Goal: Task Accomplishment & Management: Manage account settings

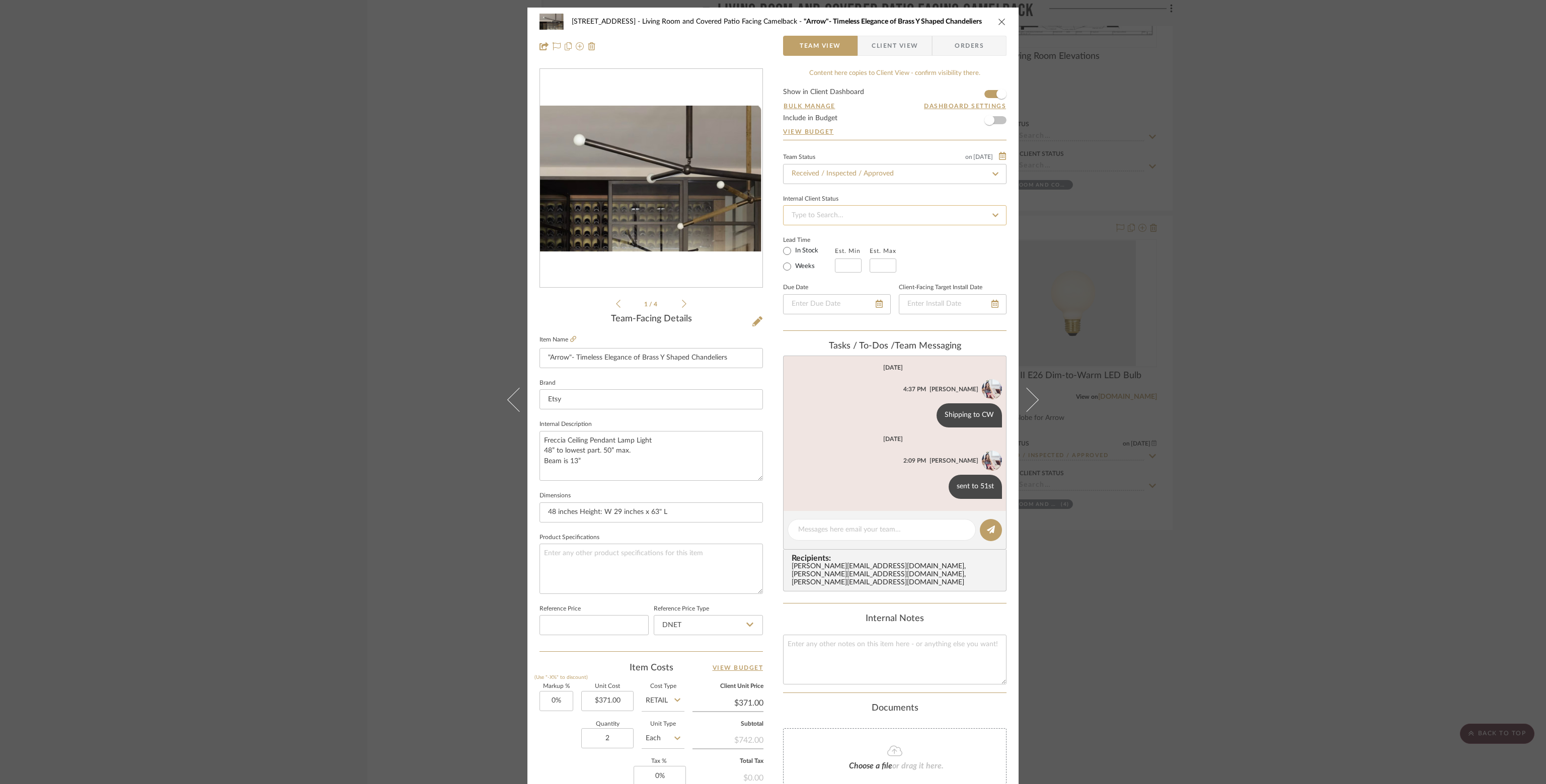
click at [977, 221] on input at bounding box center [895, 215] width 224 height 21
click at [976, 215] on input at bounding box center [895, 215] width 224 height 21
click at [998, 23] on icon "close" at bounding box center [1001, 22] width 8 height 8
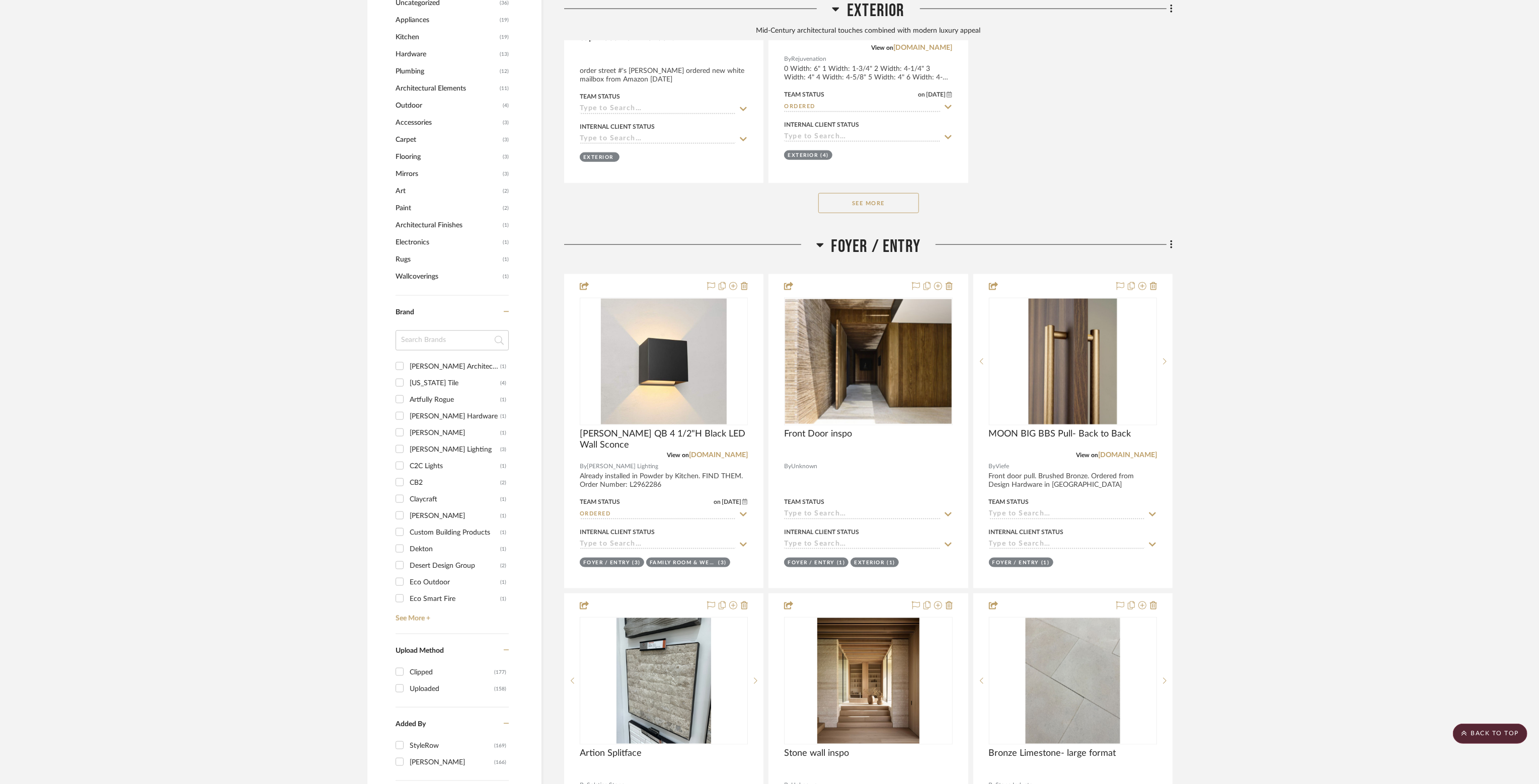
scroll to position [1157, 0]
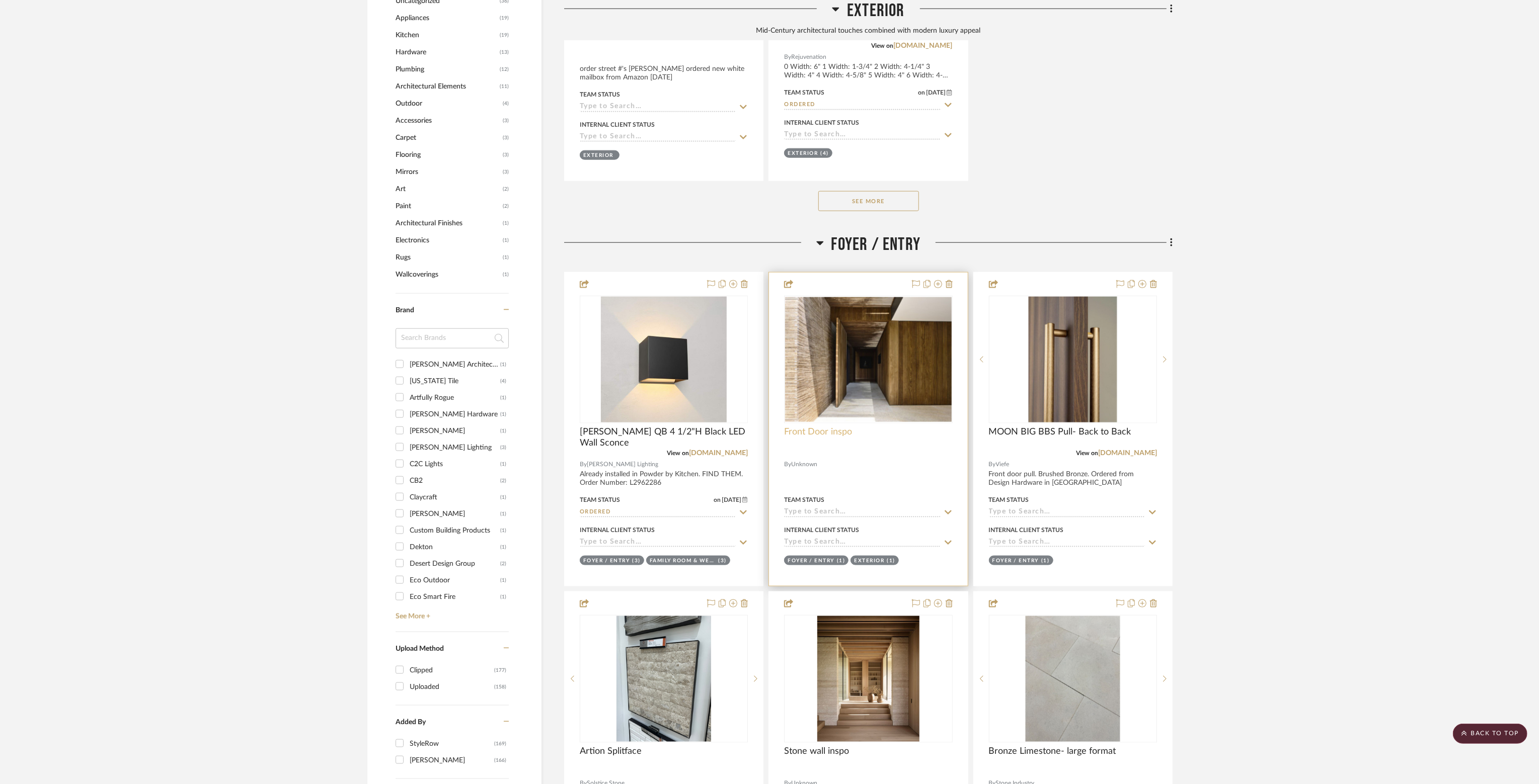
click at [832, 438] on span "Front Door inspo" at bounding box center [818, 432] width 68 height 11
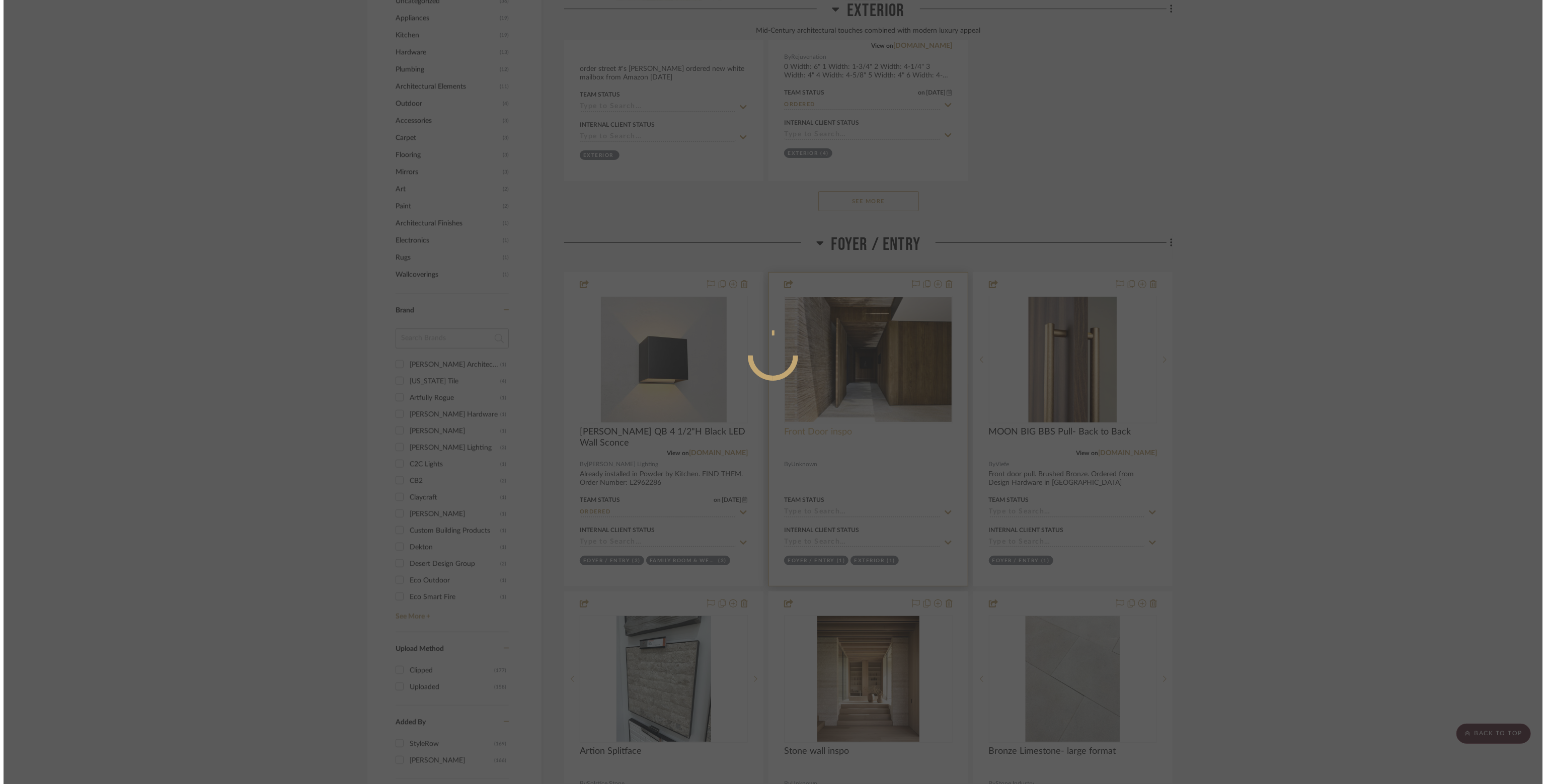
scroll to position [0, 0]
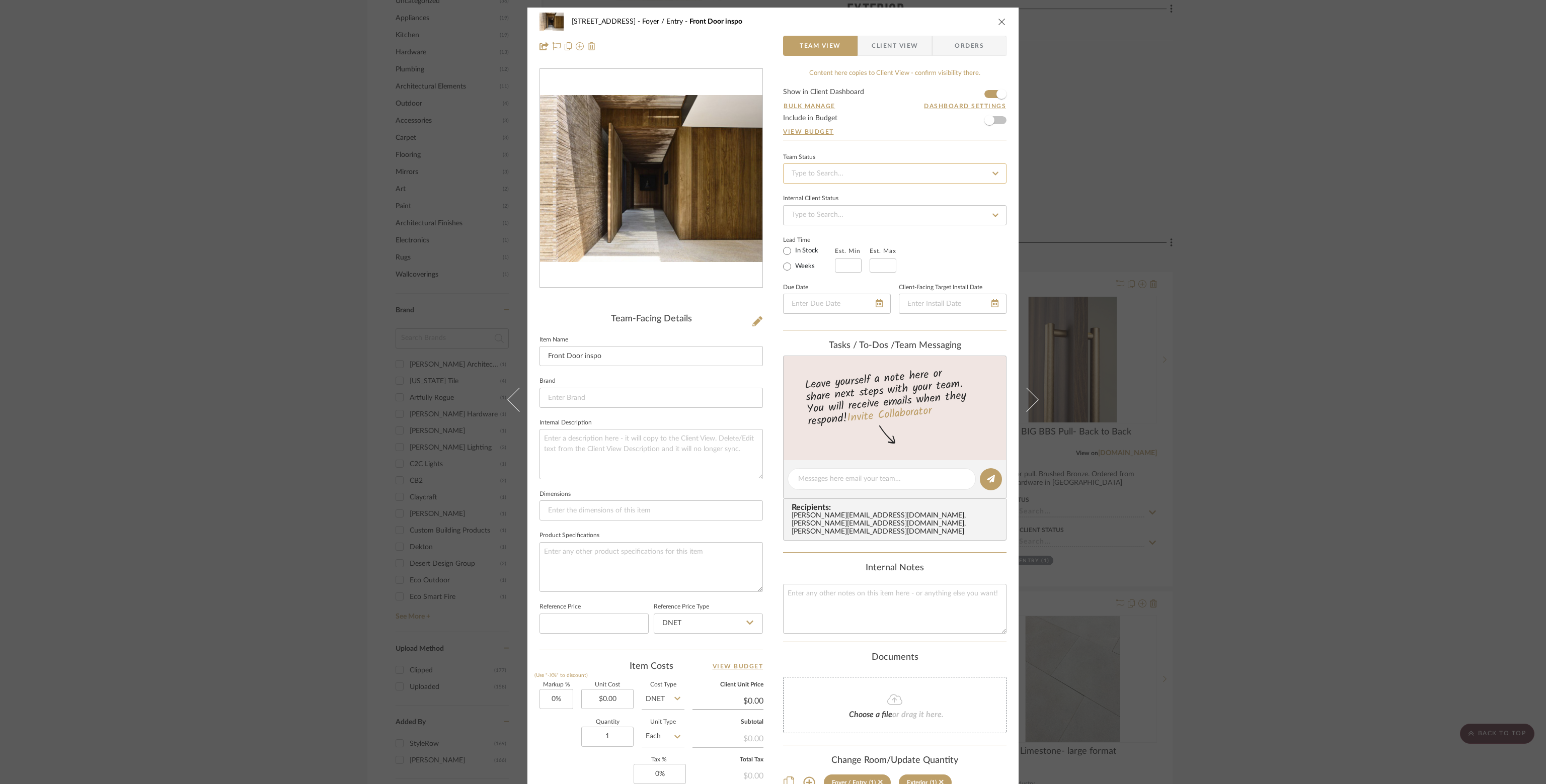
click at [907, 172] on input at bounding box center [895, 174] width 224 height 21
click at [855, 246] on div "Shipped" at bounding box center [892, 253] width 223 height 25
type input "8/22/2025"
type input "Shipped"
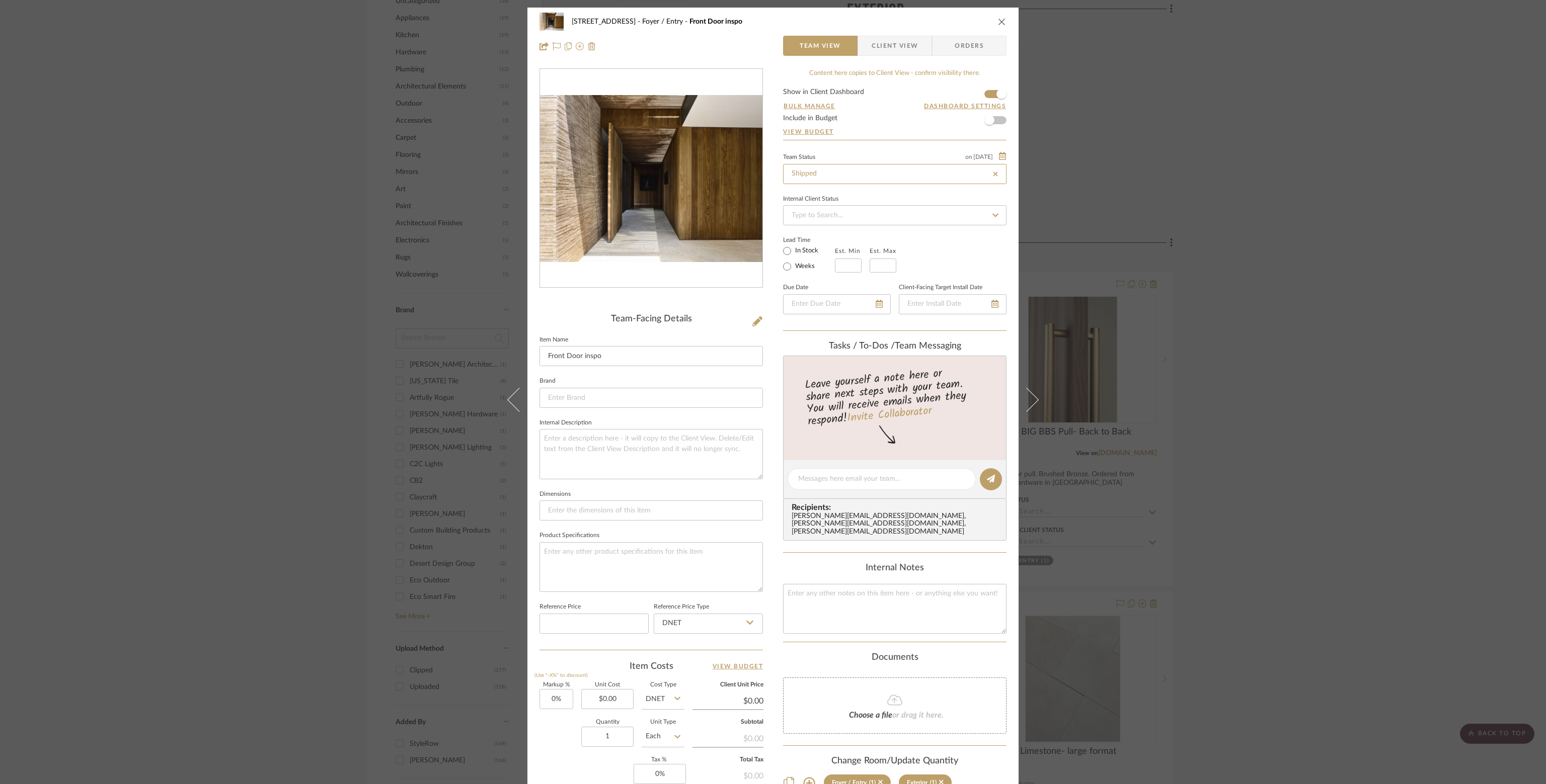
type input "8/22/2025"
type input "Shipped"
click at [882, 217] on input at bounding box center [895, 215] width 224 height 21
click at [854, 320] on div "Presented, Approved" at bounding box center [892, 319] width 223 height 25
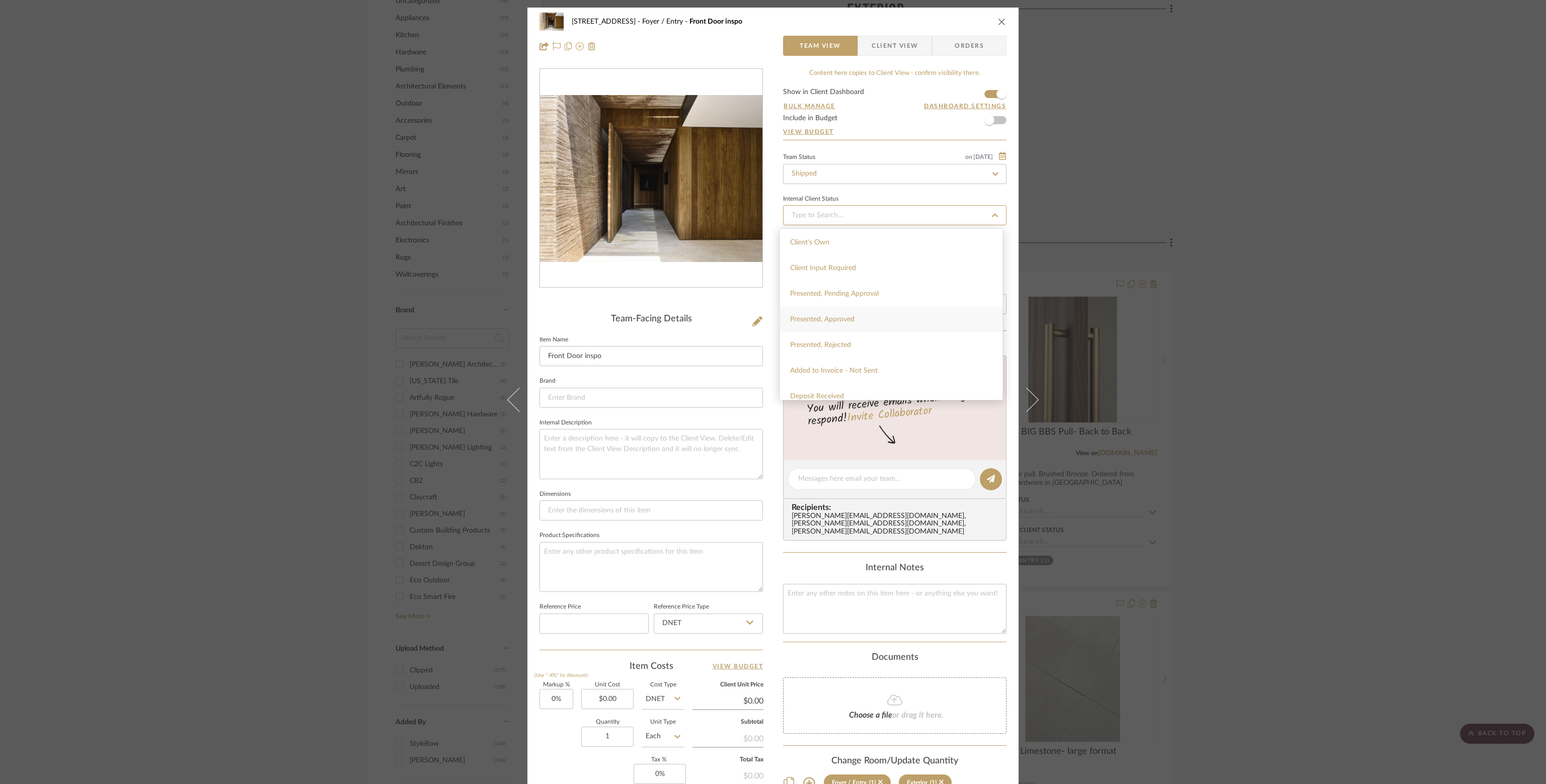
type input "8/22/2025"
type input "Presented, Approved"
type input "8/22/2025"
type input "Presented, Approved"
click at [785, 251] on input "In Stock" at bounding box center [787, 251] width 12 height 12
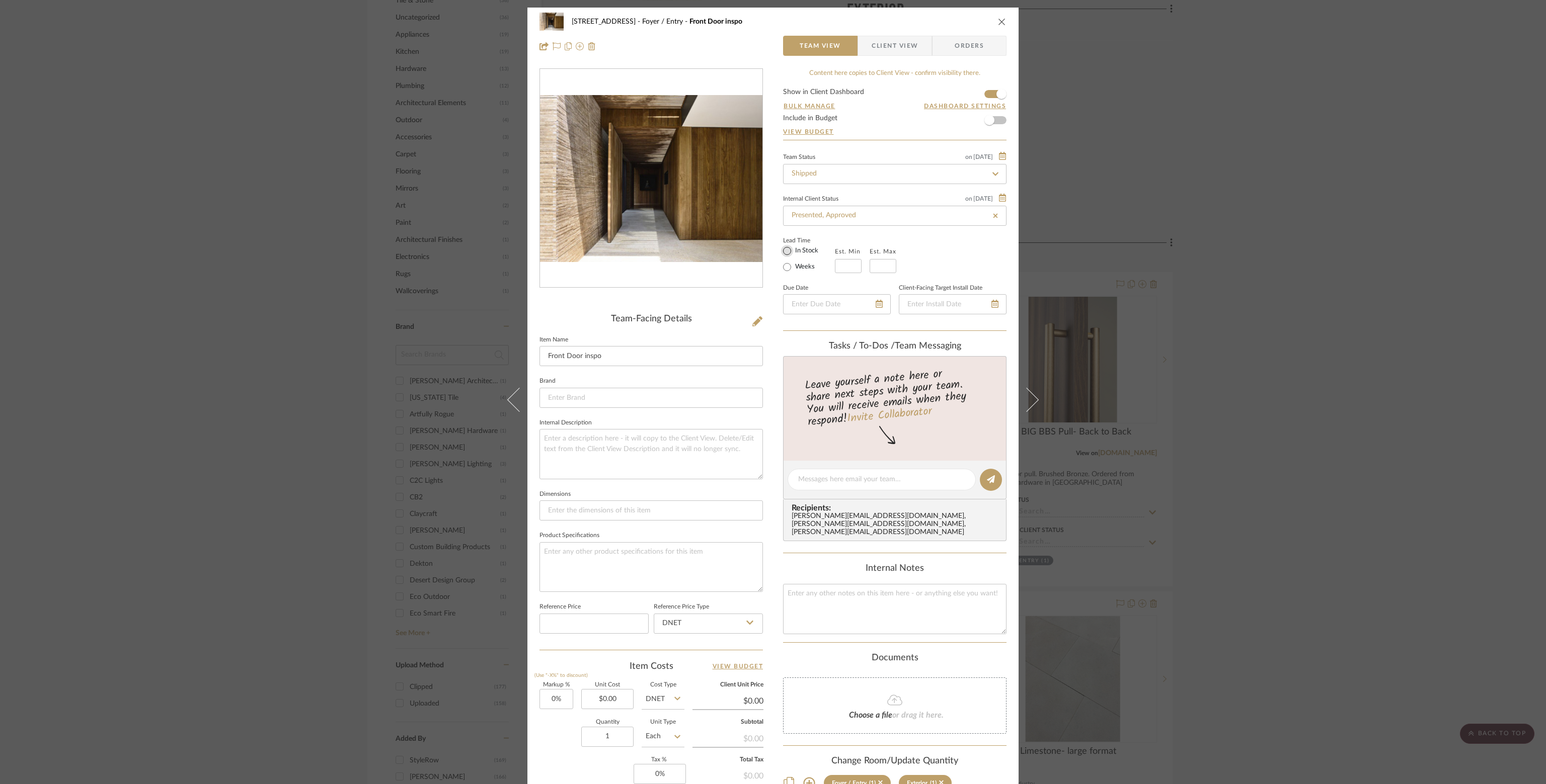
radio input "true"
click at [853, 286] on fieldset "Due Date" at bounding box center [837, 298] width 108 height 34
type input "8/31/2025"
click at [991, 172] on icon at bounding box center [996, 174] width 9 height 7
click at [899, 173] on input "Shipped" at bounding box center [895, 174] width 224 height 21
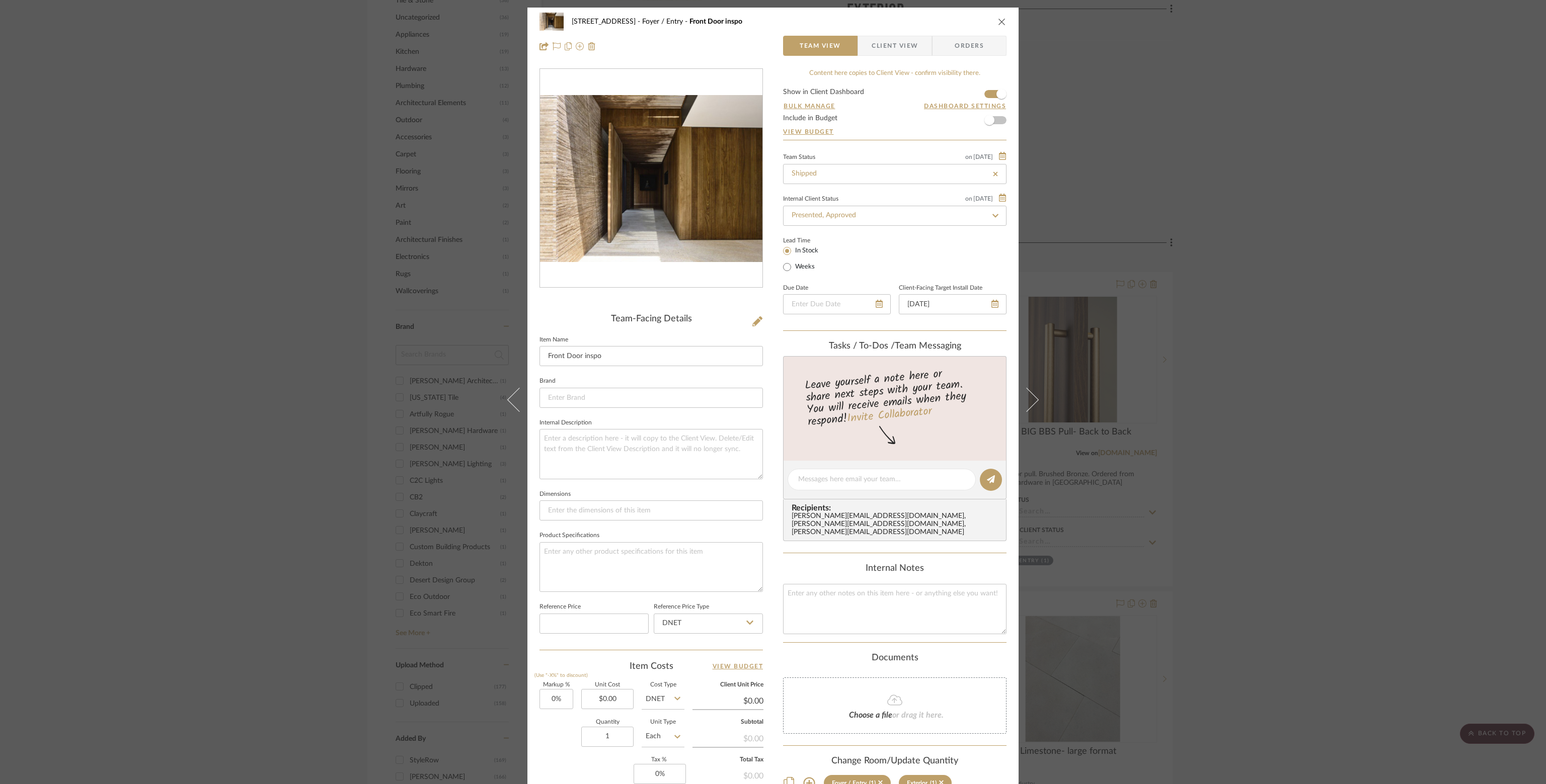
click at [993, 172] on icon at bounding box center [995, 173] width 5 height 5
click at [995, 215] on icon at bounding box center [996, 215] width 9 height 7
click at [993, 215] on icon at bounding box center [995, 215] width 5 height 5
click at [1004, 198] on div "6135 N. 51st Place Foyer / Entry Front Door inspo Team View Client View Orders …" at bounding box center [773, 471] width 491 height 927
click at [783, 252] on input "In Stock" at bounding box center [787, 251] width 12 height 12
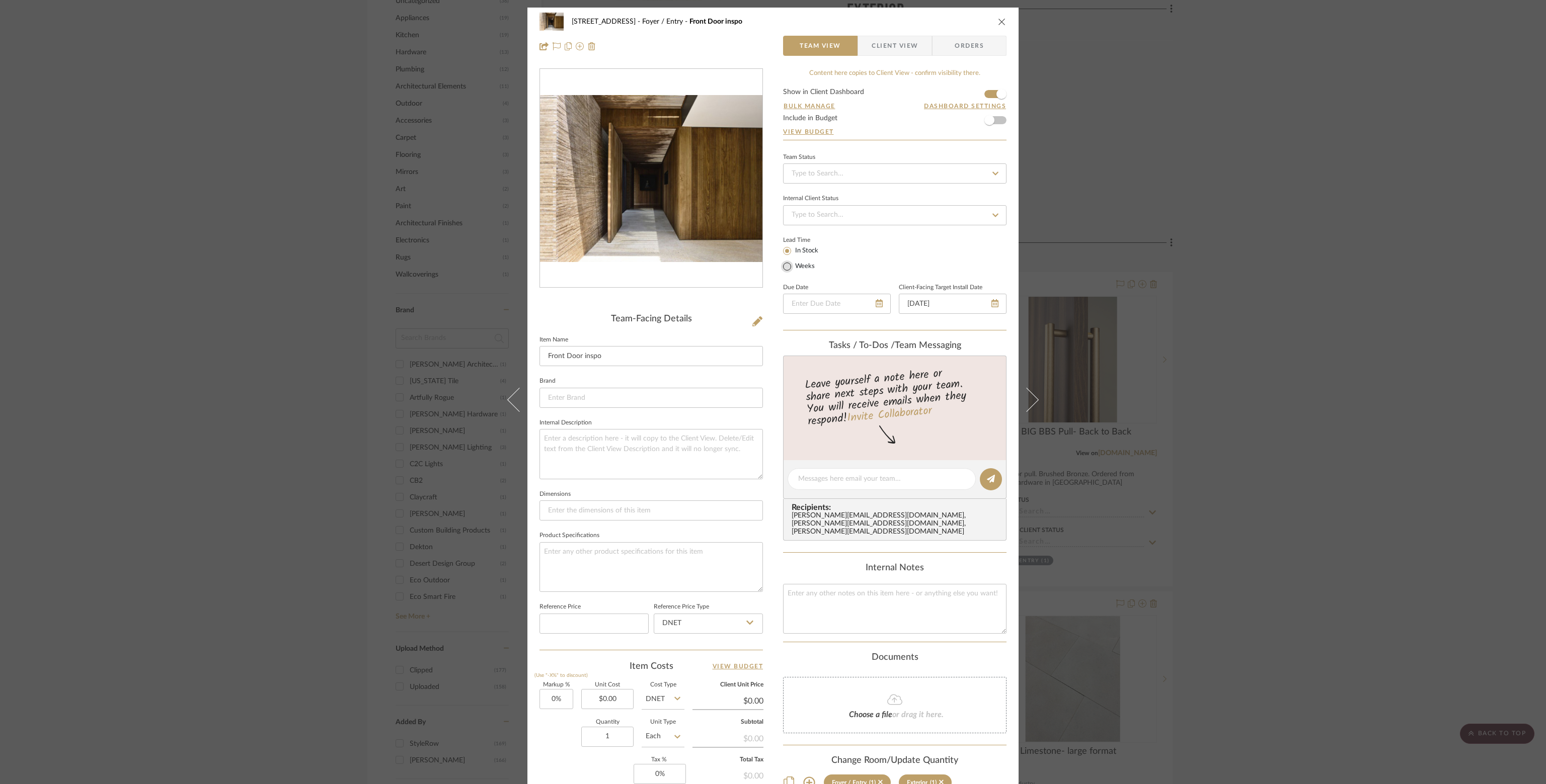
click at [783, 268] on input "Weeks" at bounding box center [787, 267] width 12 height 12
radio input "true"
type input "2025-08-31"
click at [982, 305] on input "2025-08-31" at bounding box center [953, 304] width 108 height 21
click at [962, 299] on input "2025-08-31" at bounding box center [953, 304] width 108 height 21
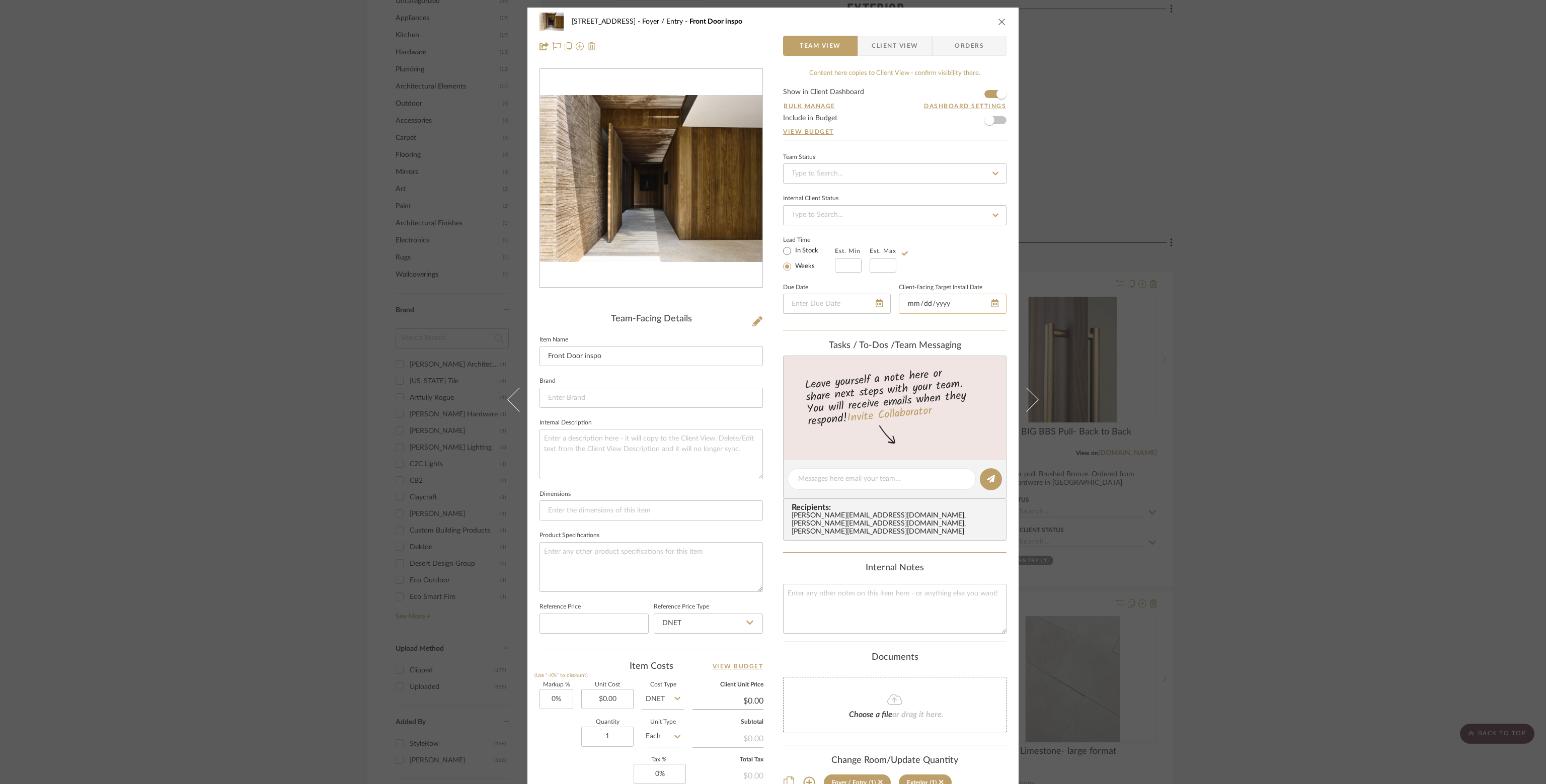
click at [962, 299] on input "2025-08-31" at bounding box center [953, 304] width 108 height 21
type input "2025-01-31"
type input "2025-01-01"
type input "1/1/0001"
click at [962, 227] on div "Team Status Internal Client Status Lead Time In Stock Weeks Est. Min Est. Max D…" at bounding box center [895, 240] width 224 height 181
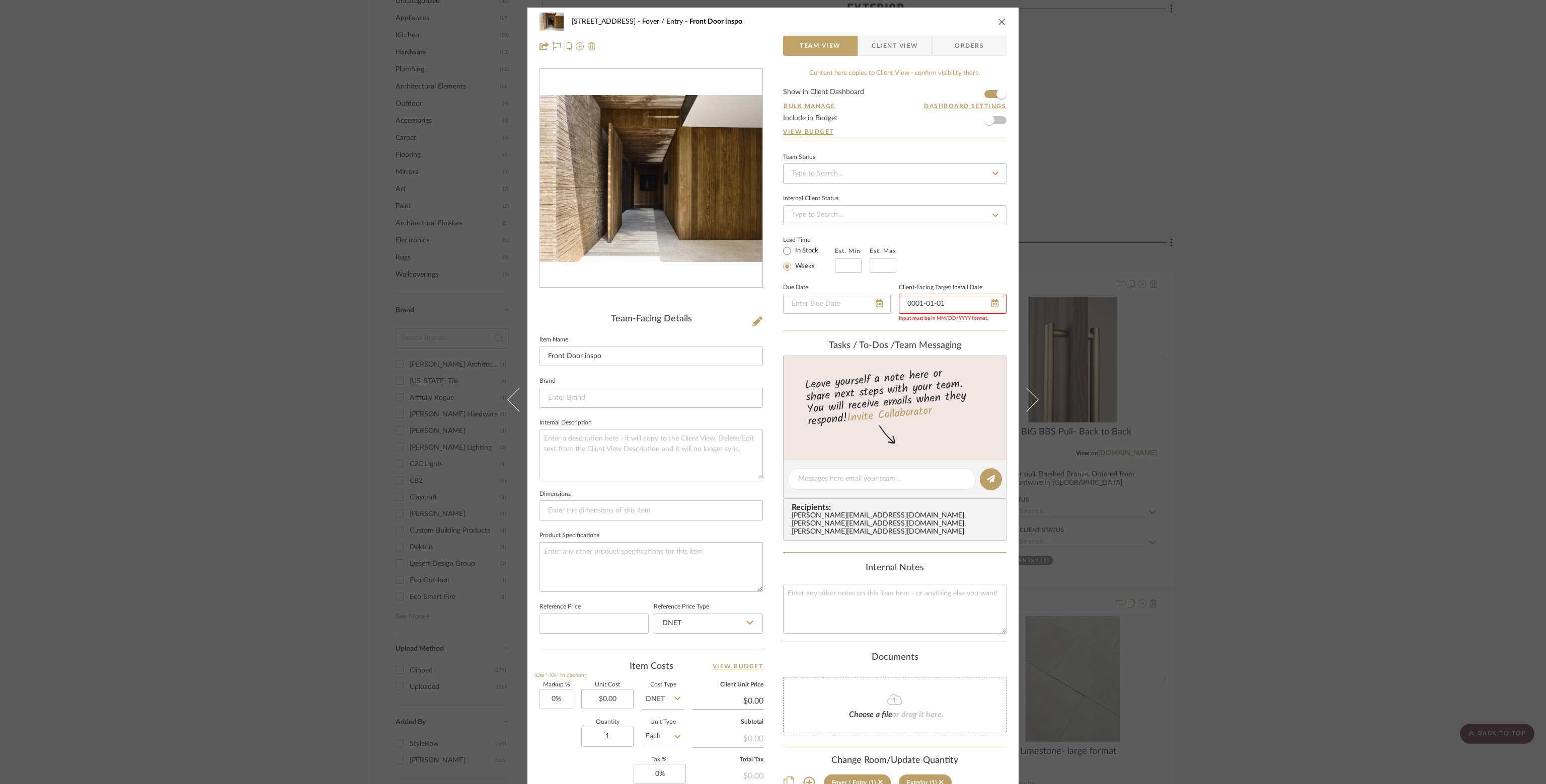
click at [999, 23] on icon "close" at bounding box center [1001, 22] width 8 height 8
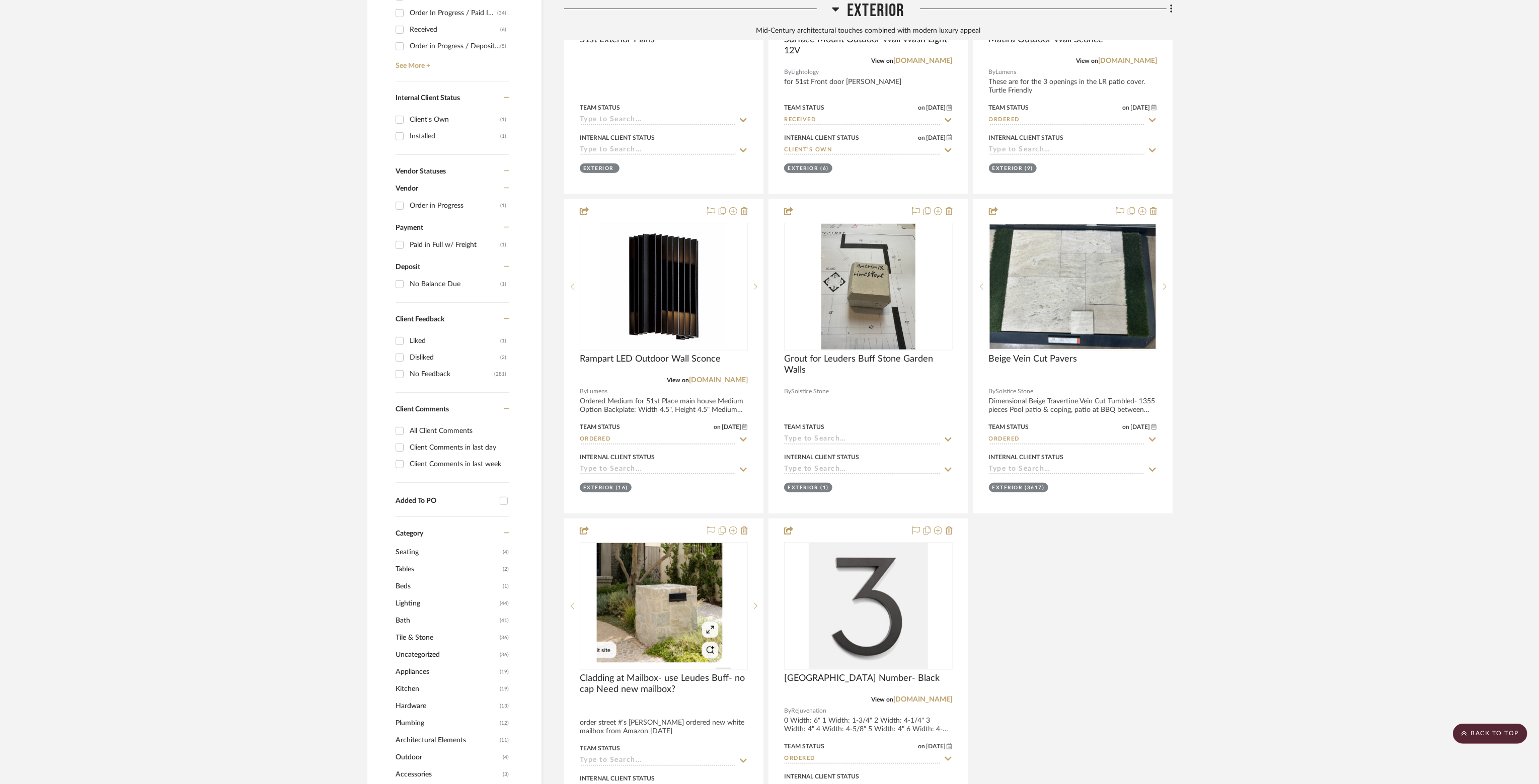
scroll to position [453, 0]
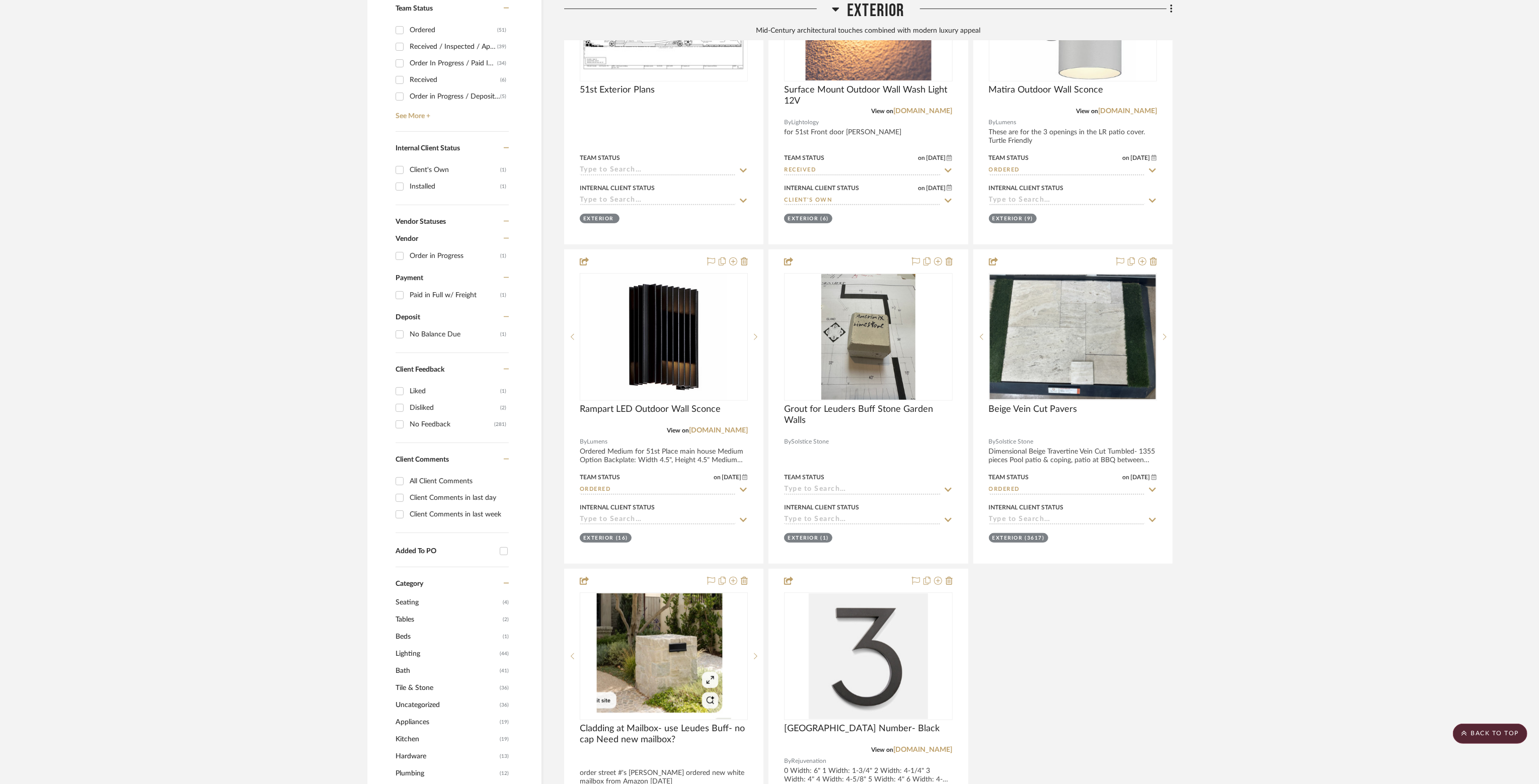
click at [412, 298] on div "Paid in Full w/ Freight" at bounding box center [455, 295] width 91 height 16
click at [408, 298] on input "Paid in Full w/ Freight (1)" at bounding box center [399, 295] width 16 height 16
checkbox input "true"
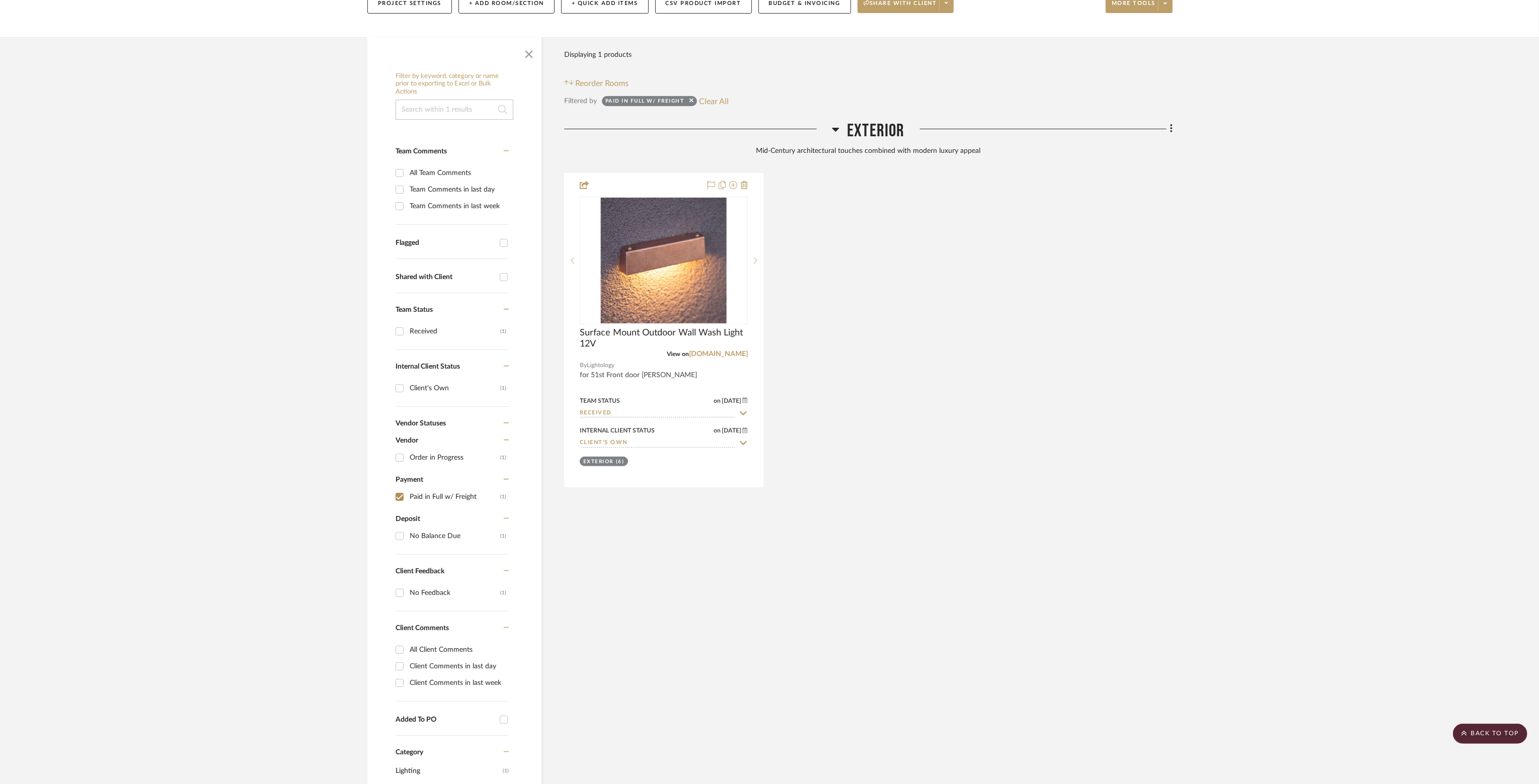
scroll to position [151, 0]
click at [690, 330] on span "Surface Mount Outdoor Wall Wash Light 12V" at bounding box center [664, 340] width 168 height 22
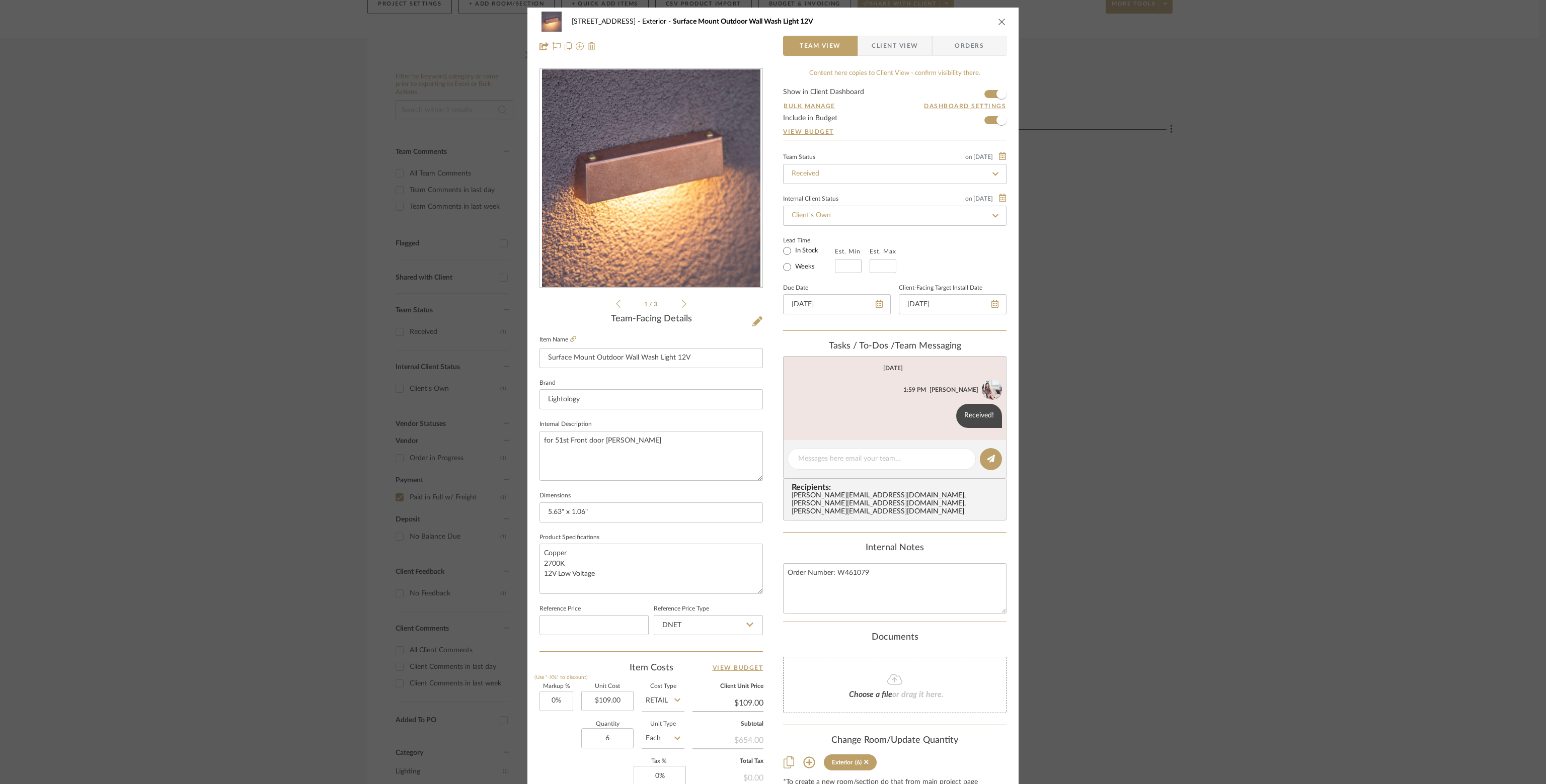
click at [998, 21] on icon "close" at bounding box center [1001, 22] width 8 height 8
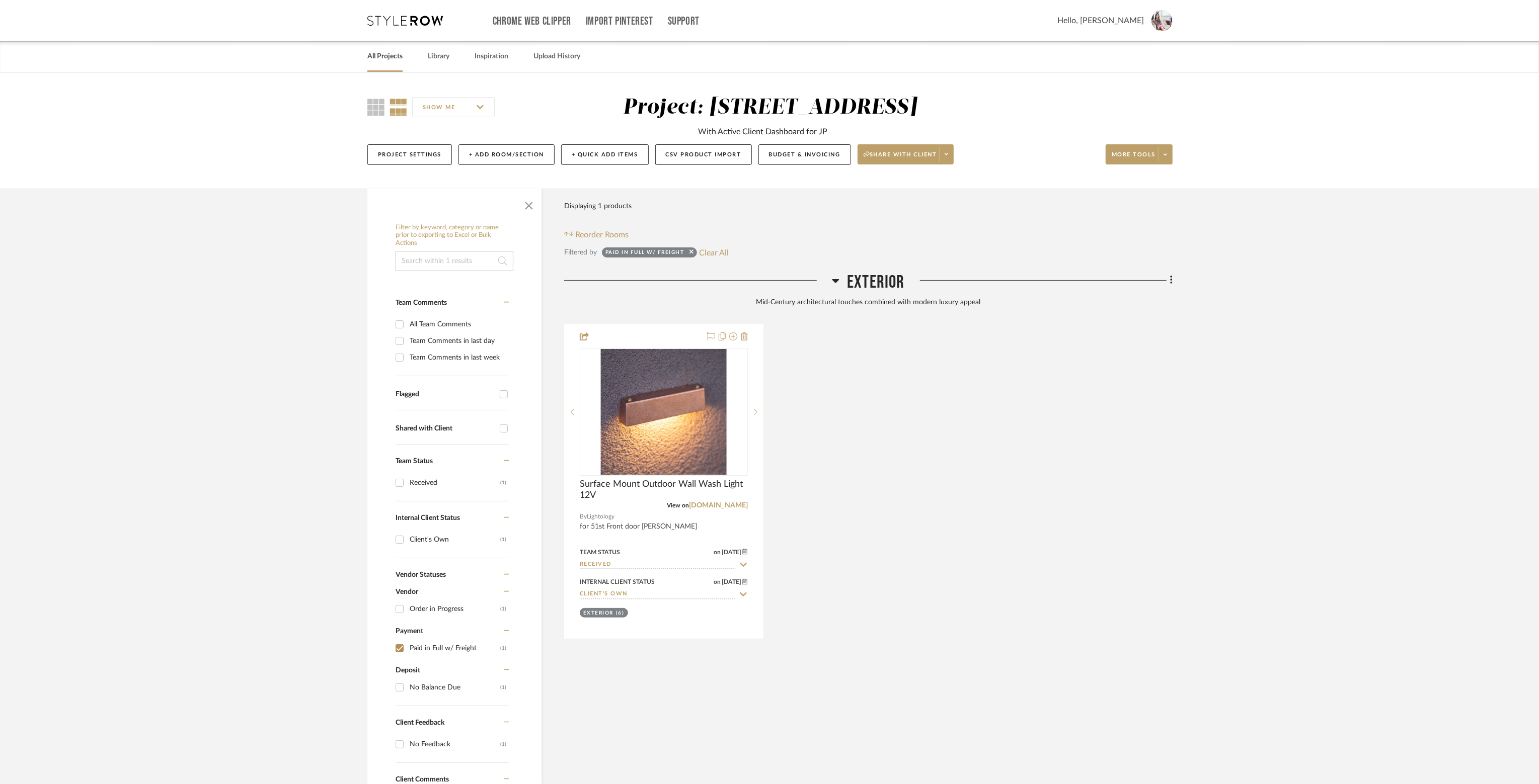
click at [383, 57] on link "All Projects" at bounding box center [385, 56] width 36 height 14
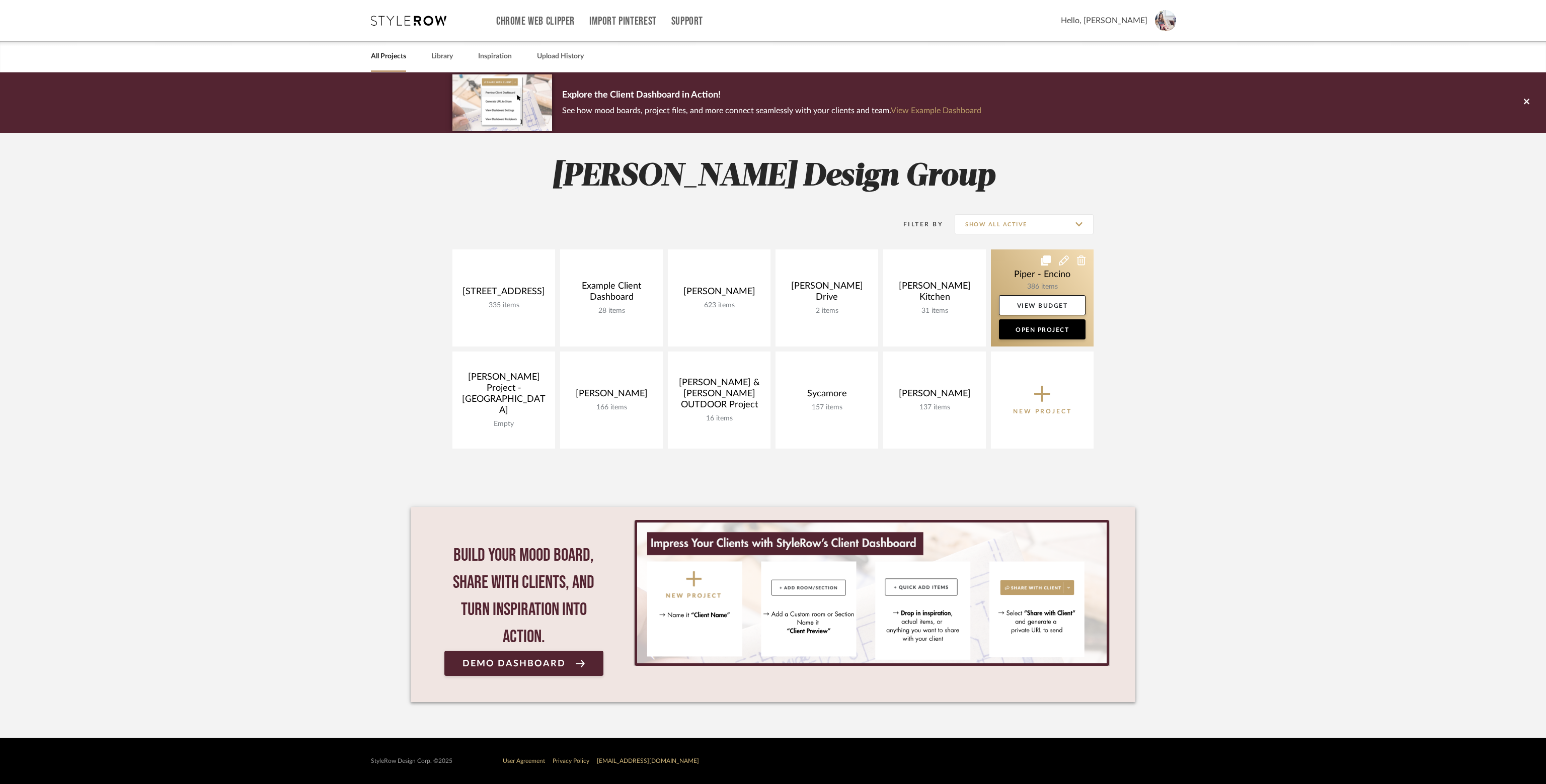
click at [1036, 279] on link at bounding box center [1043, 298] width 103 height 97
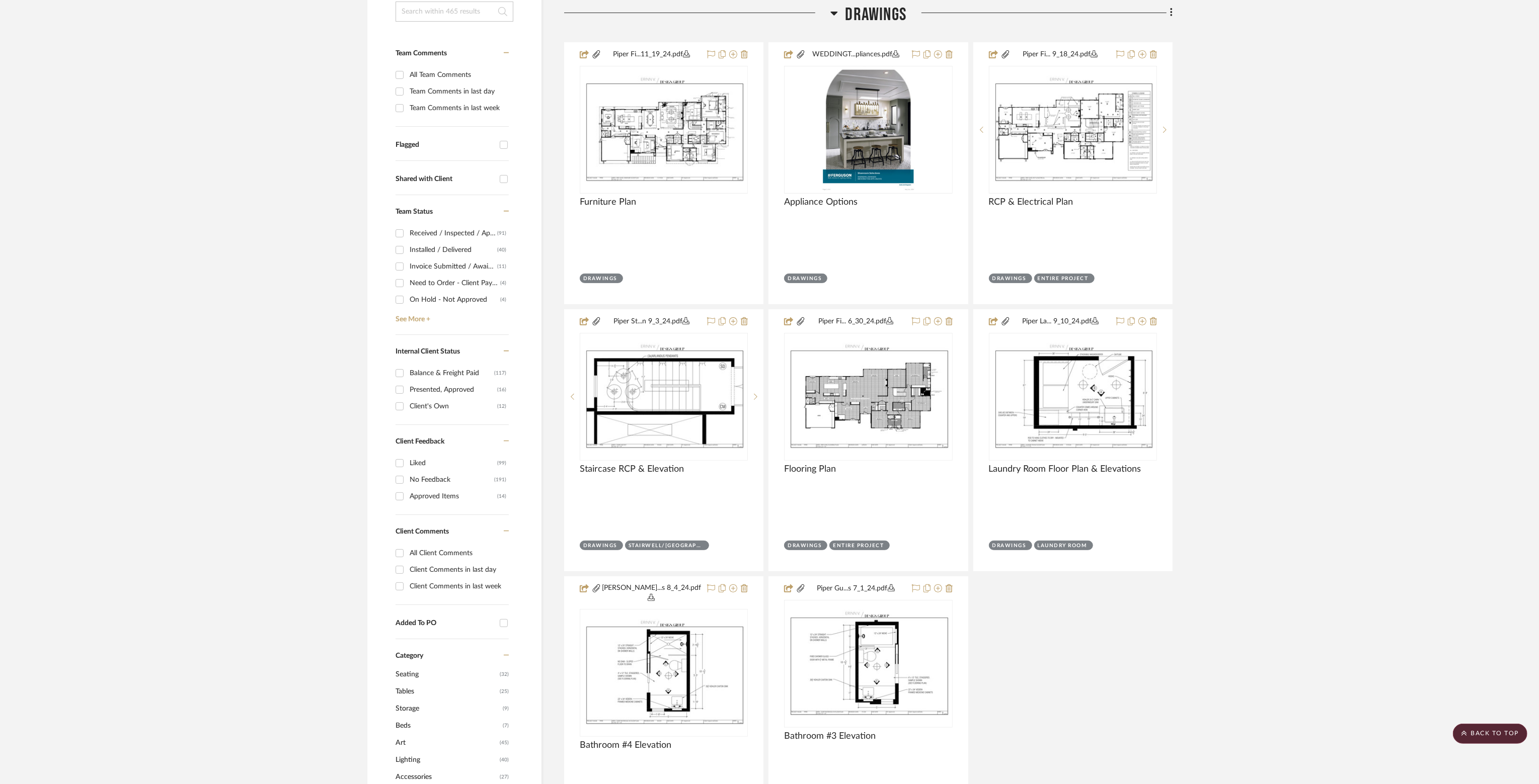
scroll to position [252, 0]
click at [399, 494] on input "Approved Items (14)" at bounding box center [399, 494] width 16 height 16
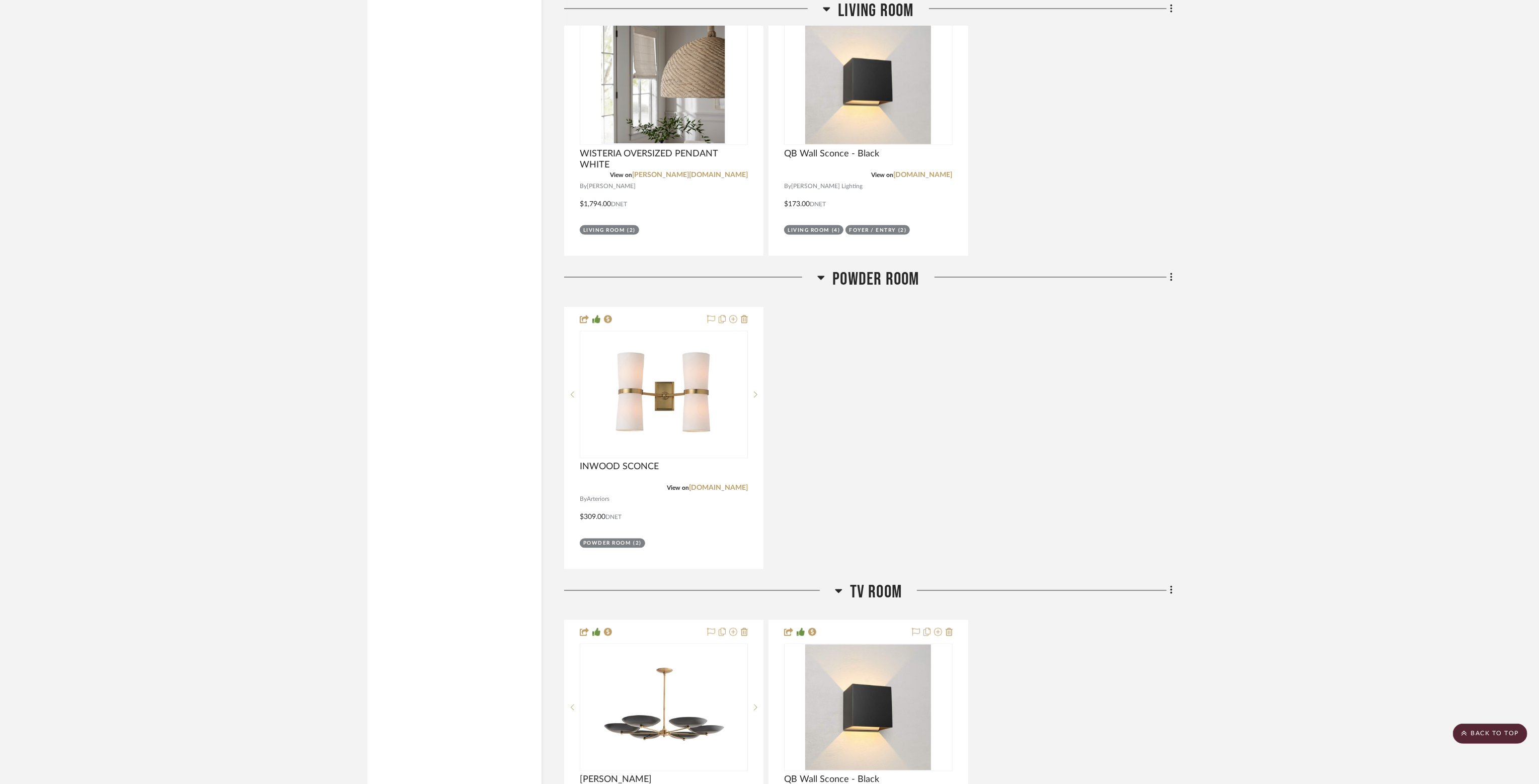
scroll to position [1517, 0]
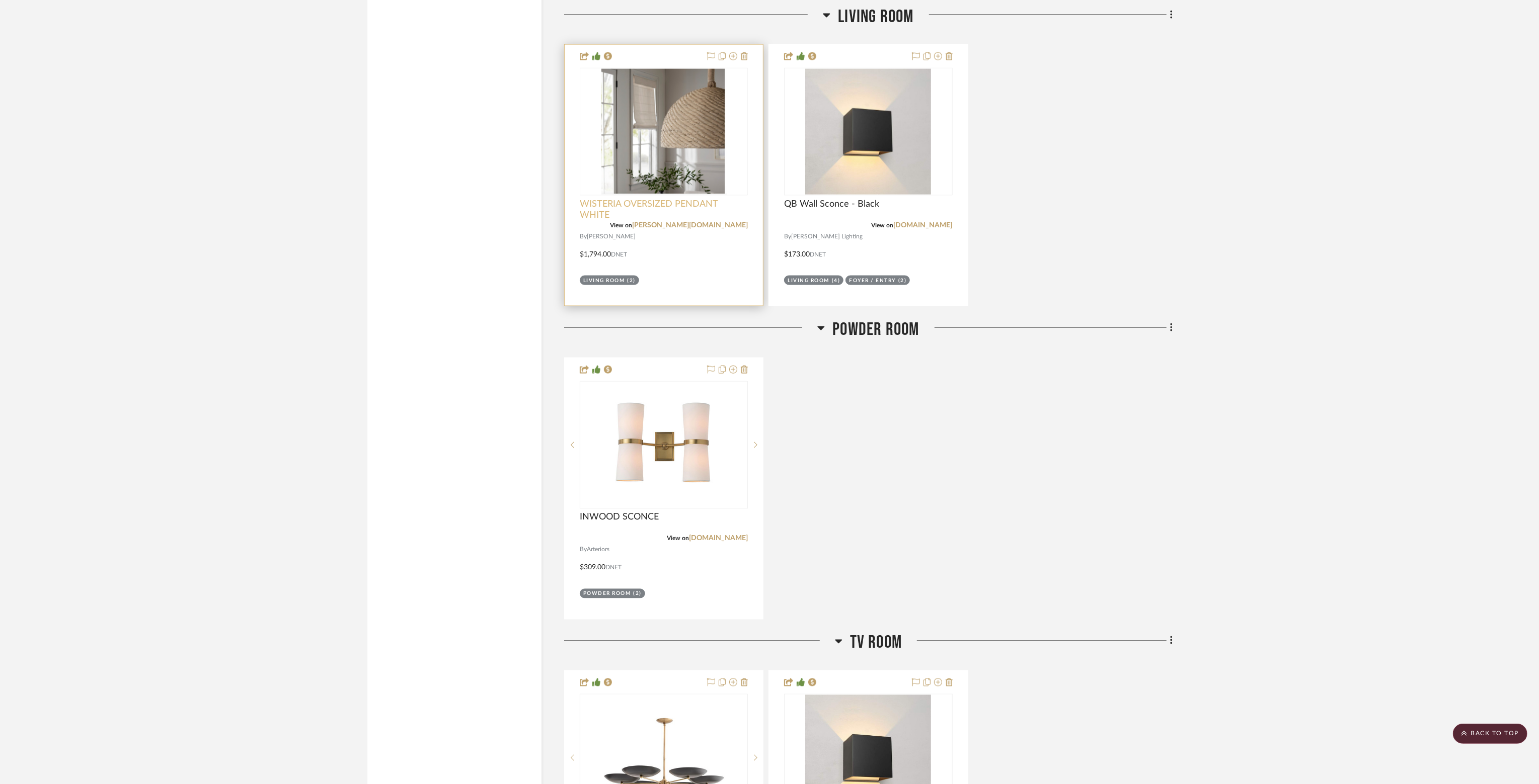
click at [614, 204] on span "WISTERIA OVERSIZED PENDANT WHITE" at bounding box center [664, 210] width 168 height 22
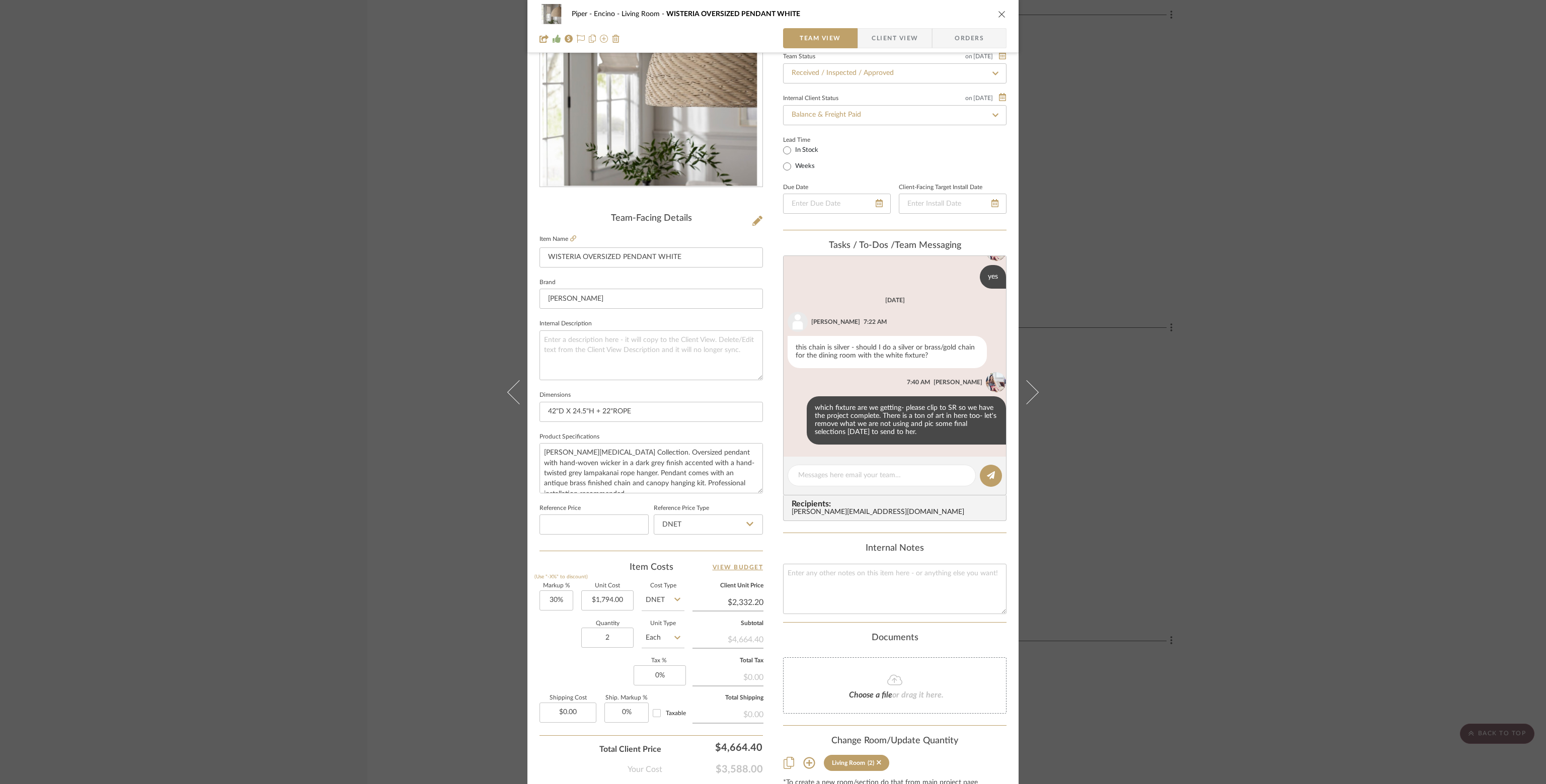
scroll to position [0, 0]
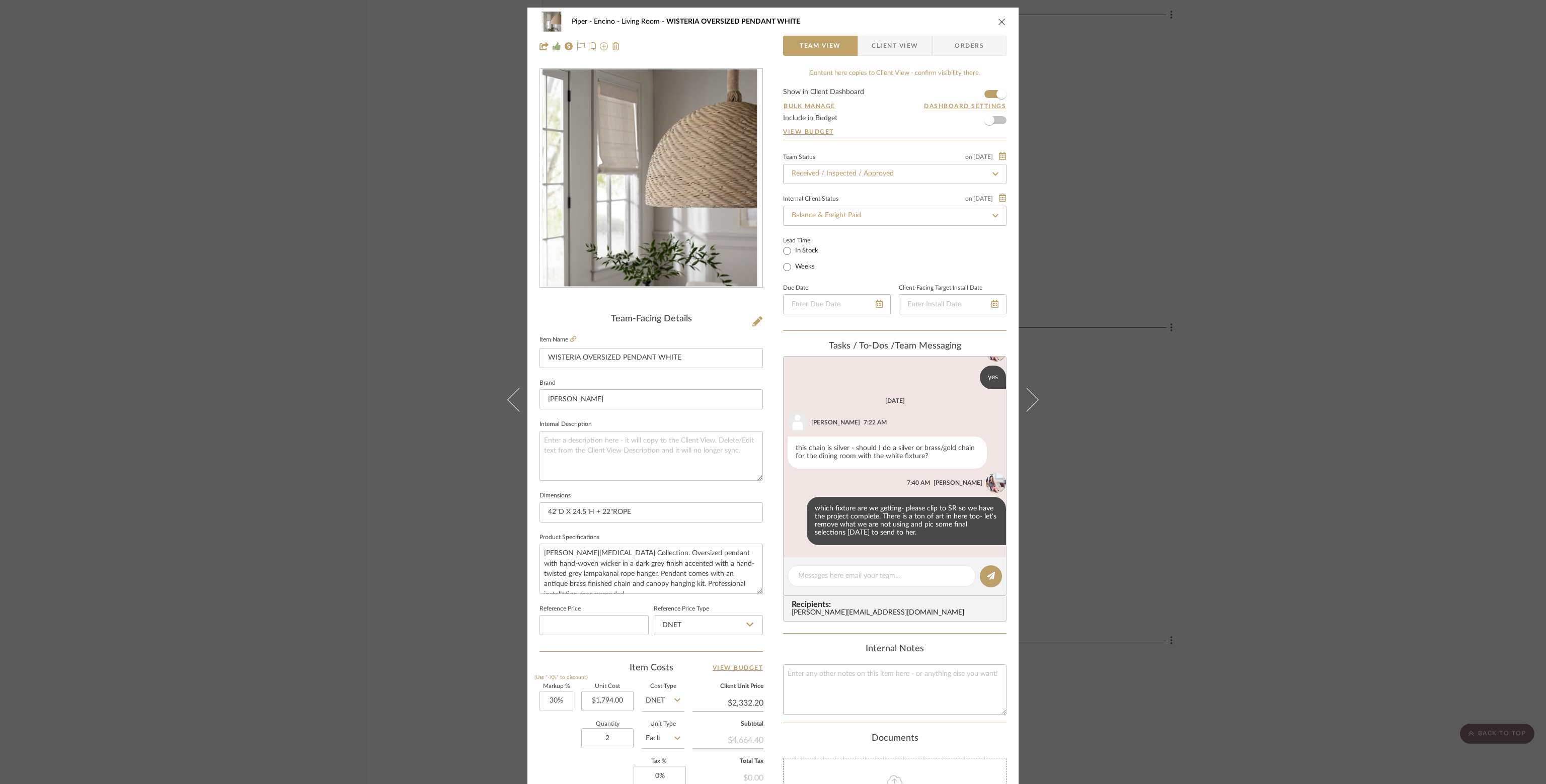
click at [998, 22] on icon "close" at bounding box center [1001, 22] width 8 height 8
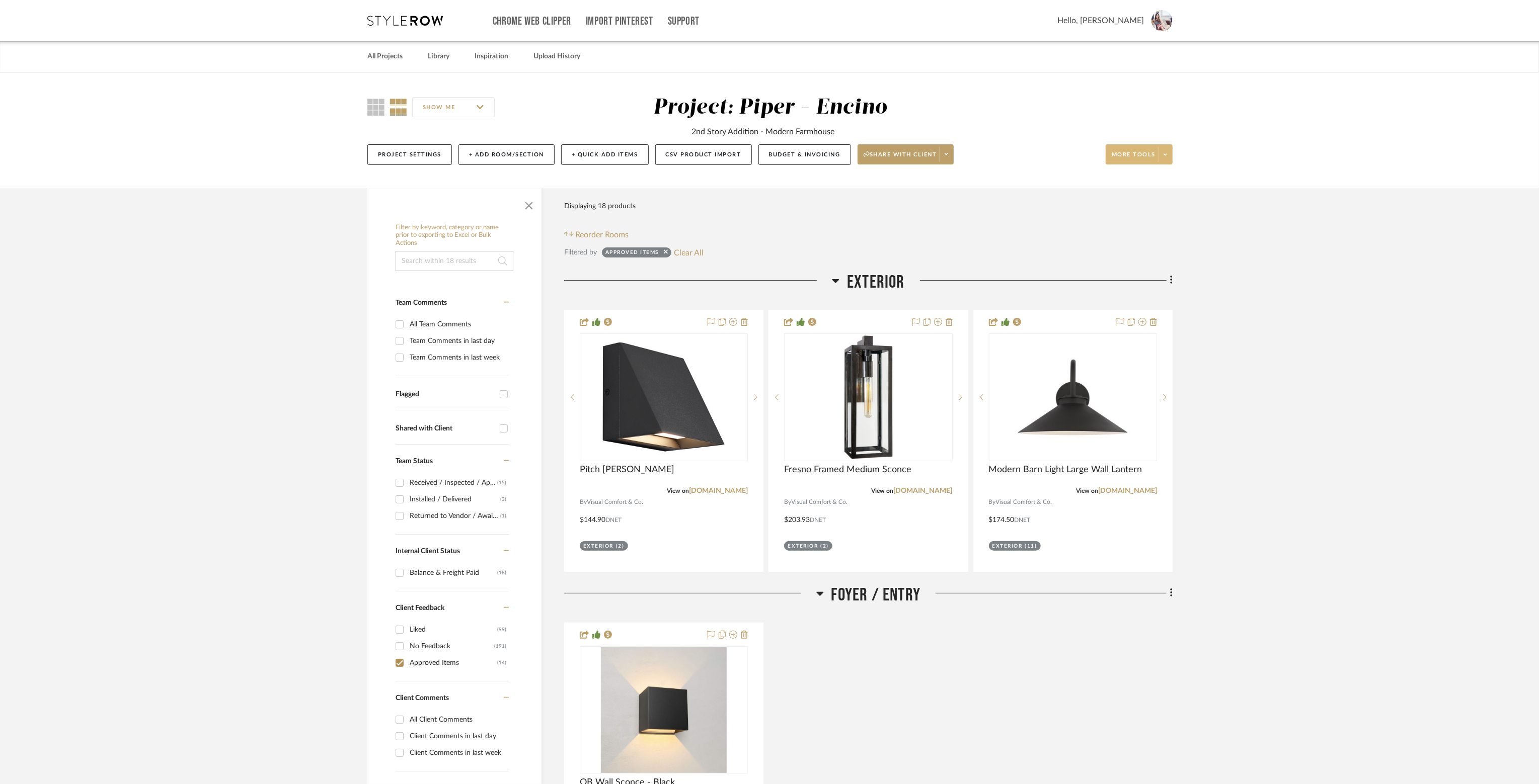
click at [1169, 156] on span at bounding box center [1164, 154] width 14 height 15
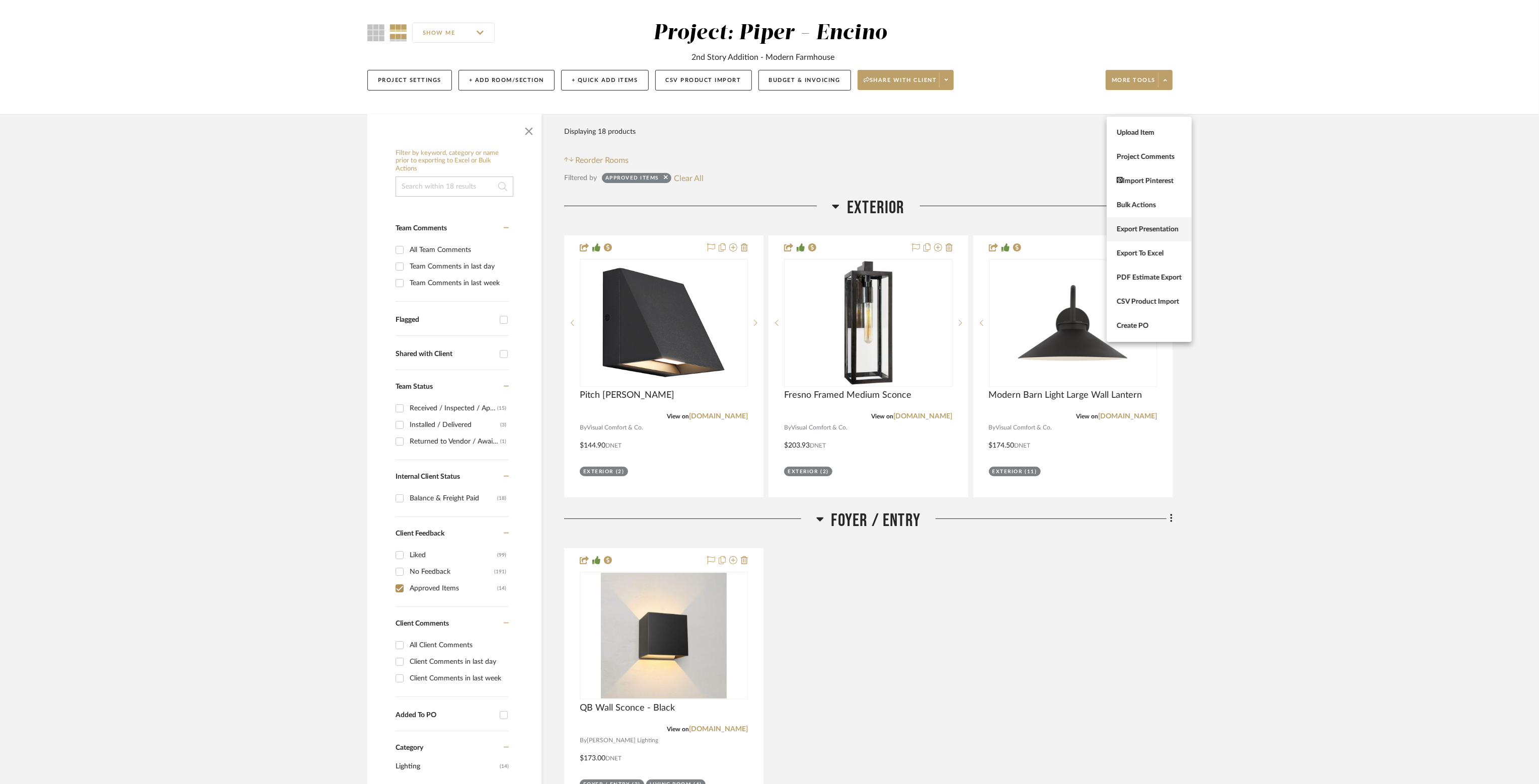
scroll to position [51, 0]
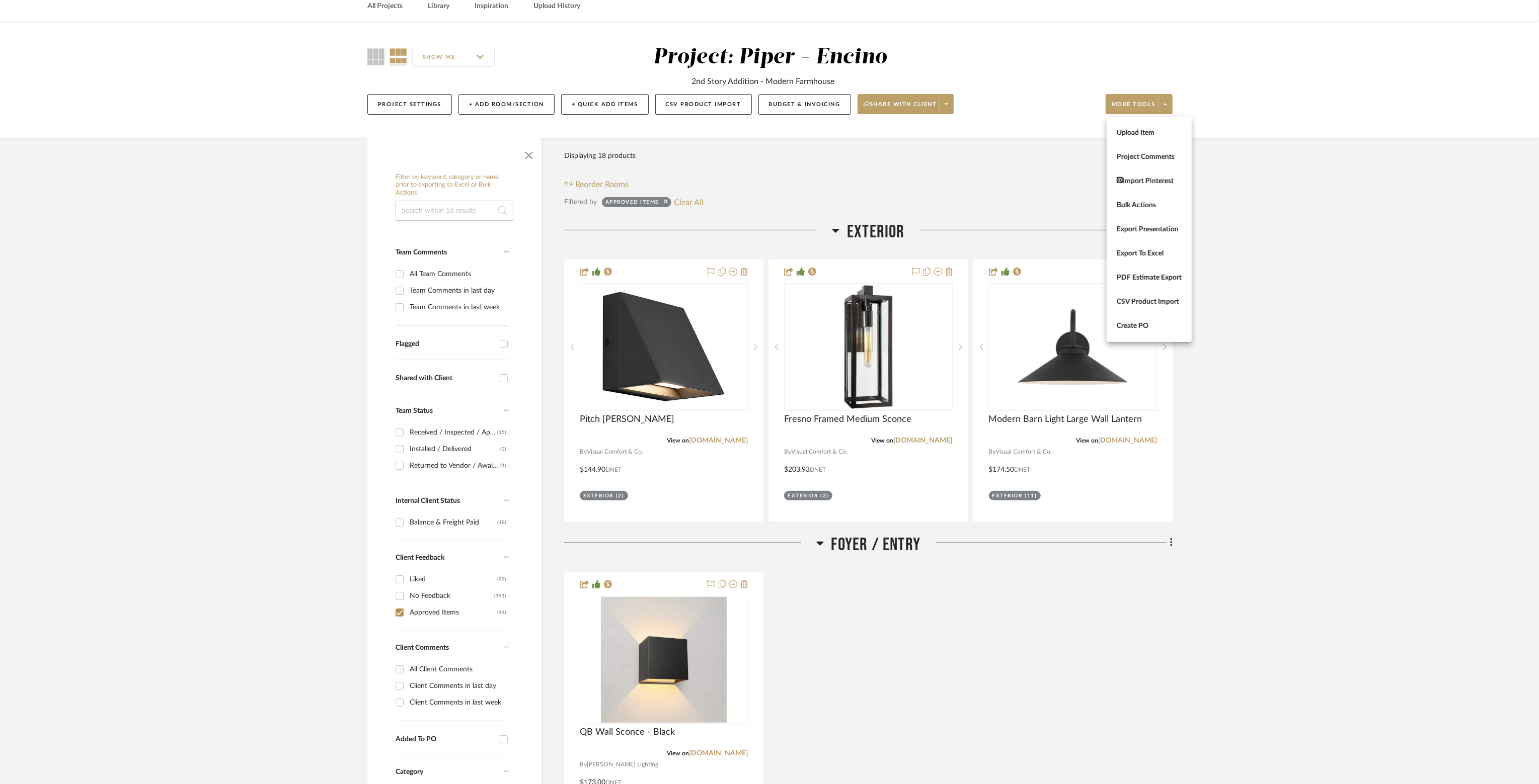
click at [400, 609] on div at bounding box center [769, 392] width 1539 height 784
click at [400, 611] on input "Approved Items (14)" at bounding box center [399, 612] width 16 height 16
checkbox input "false"
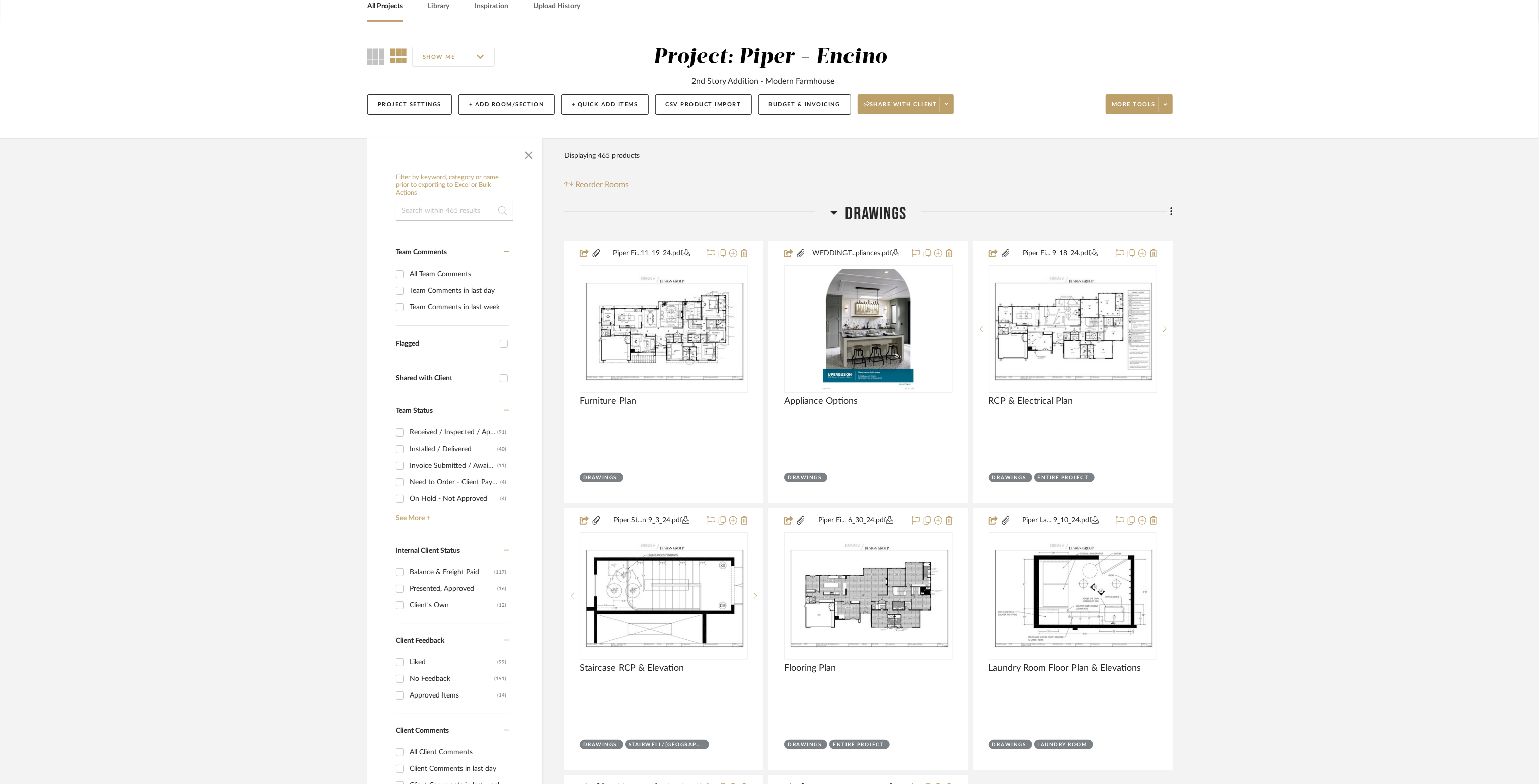
click at [835, 215] on icon at bounding box center [834, 211] width 7 height 12
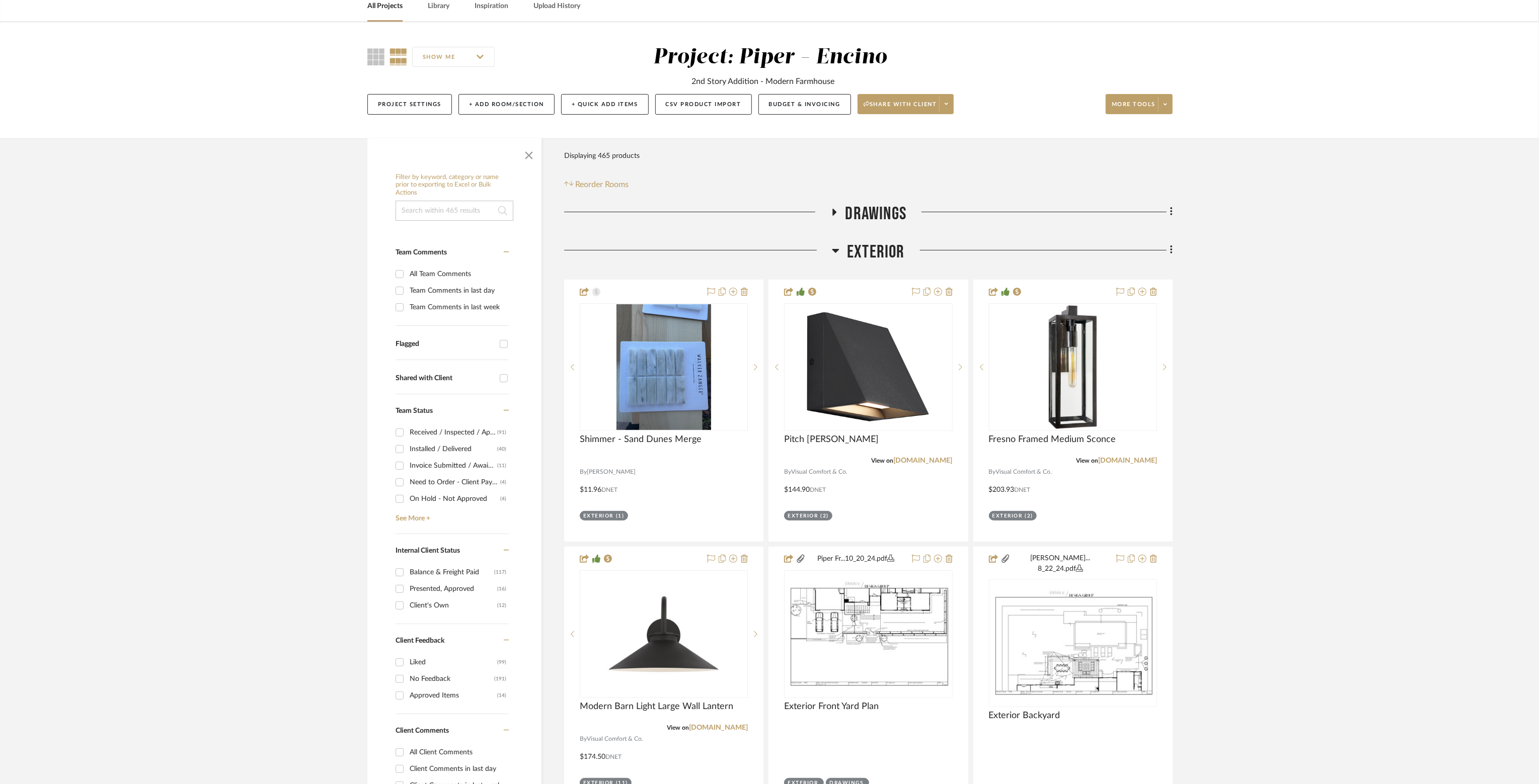
click at [836, 252] on icon at bounding box center [836, 251] width 7 height 4
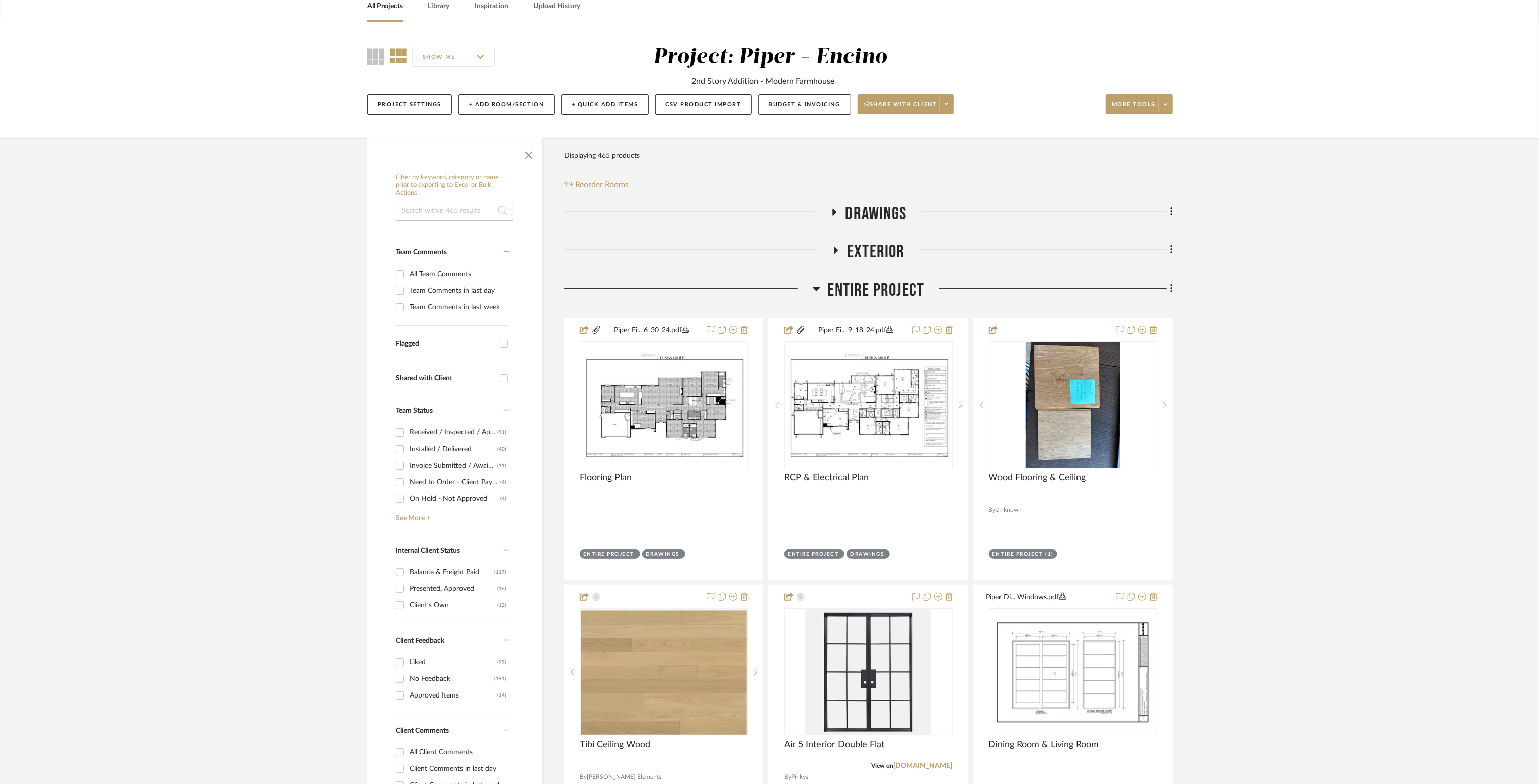
click at [836, 252] on icon at bounding box center [835, 251] width 12 height 7
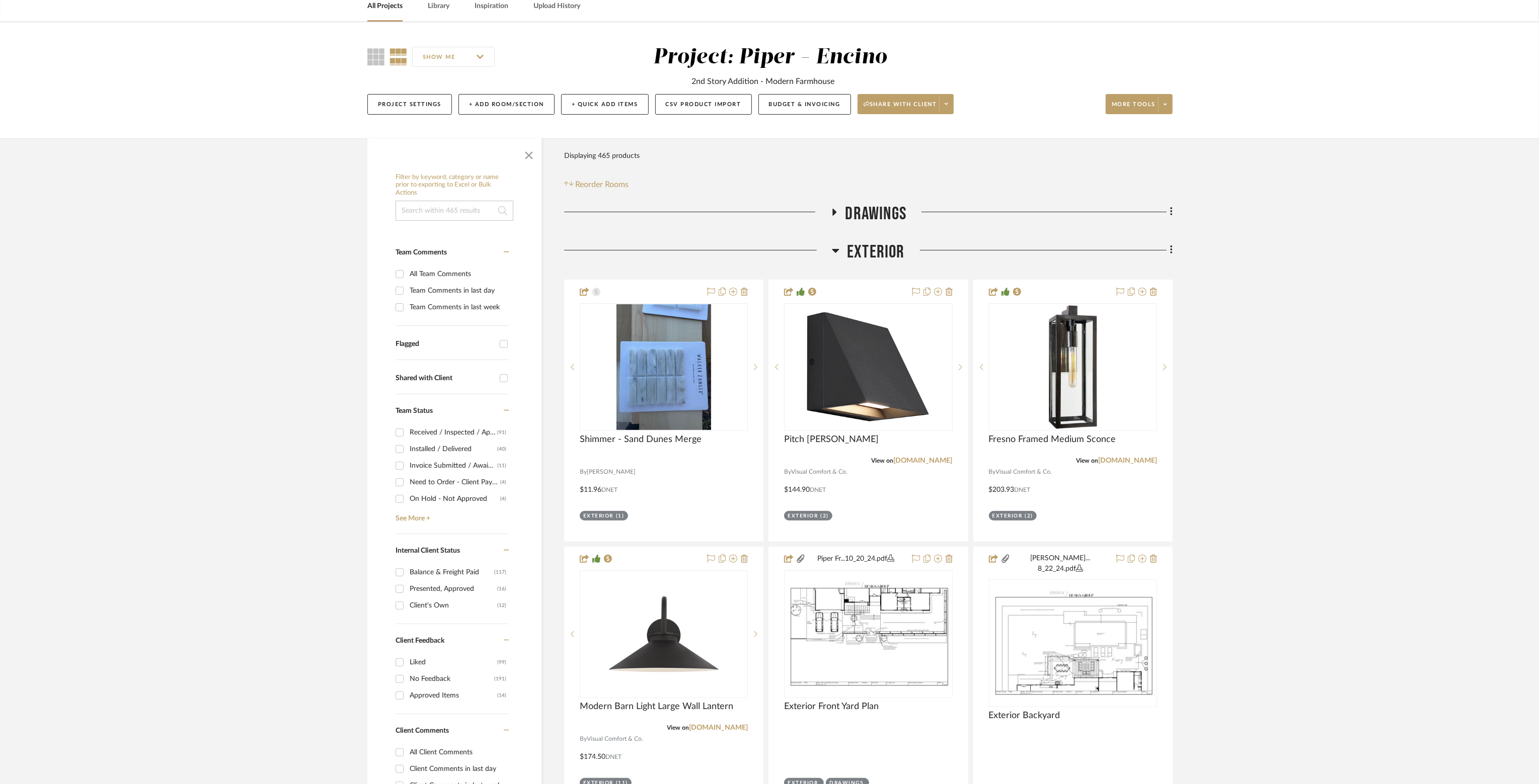
click at [837, 217] on h3 "Drawings" at bounding box center [868, 213] width 77 height 22
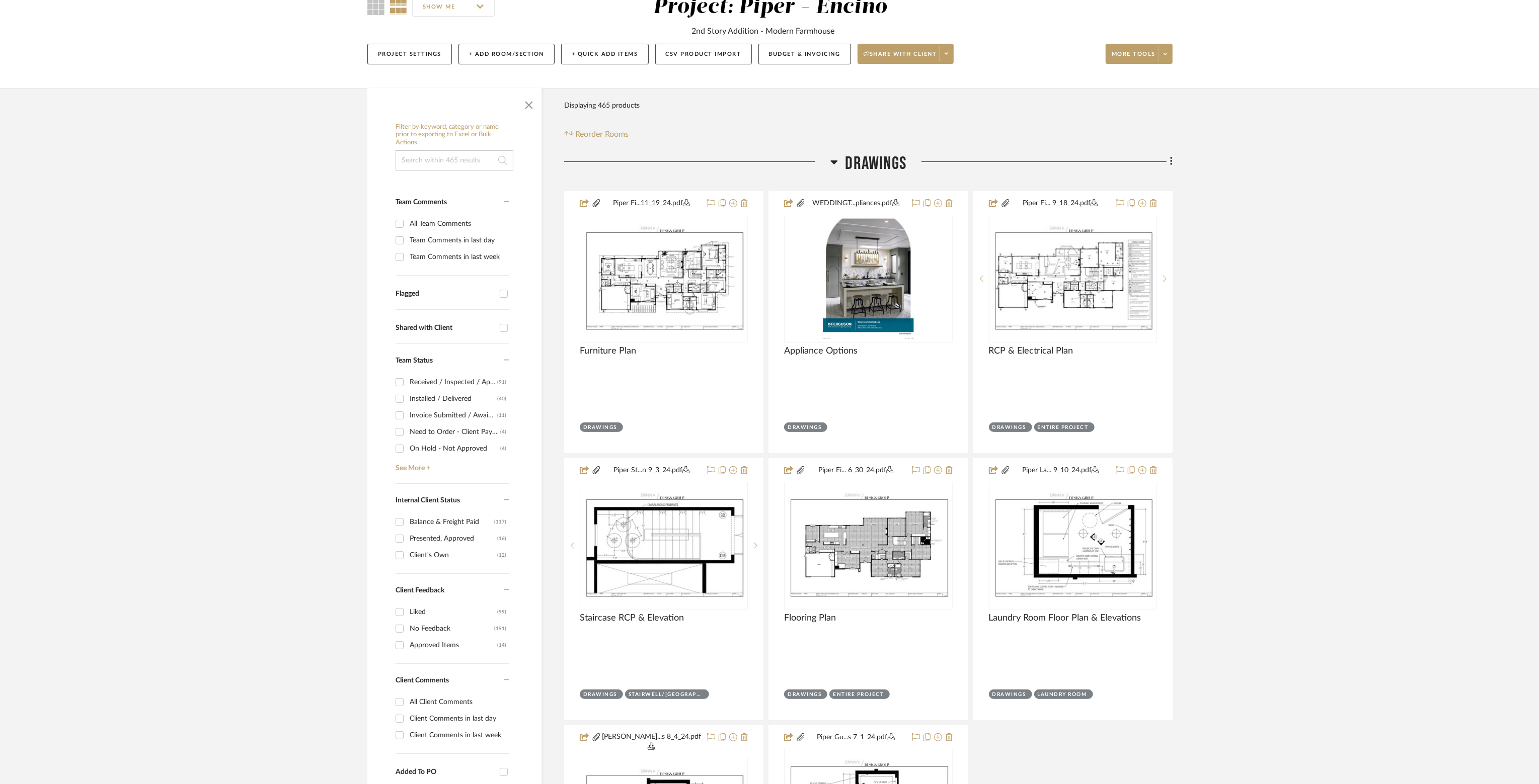
scroll to position [51, 0]
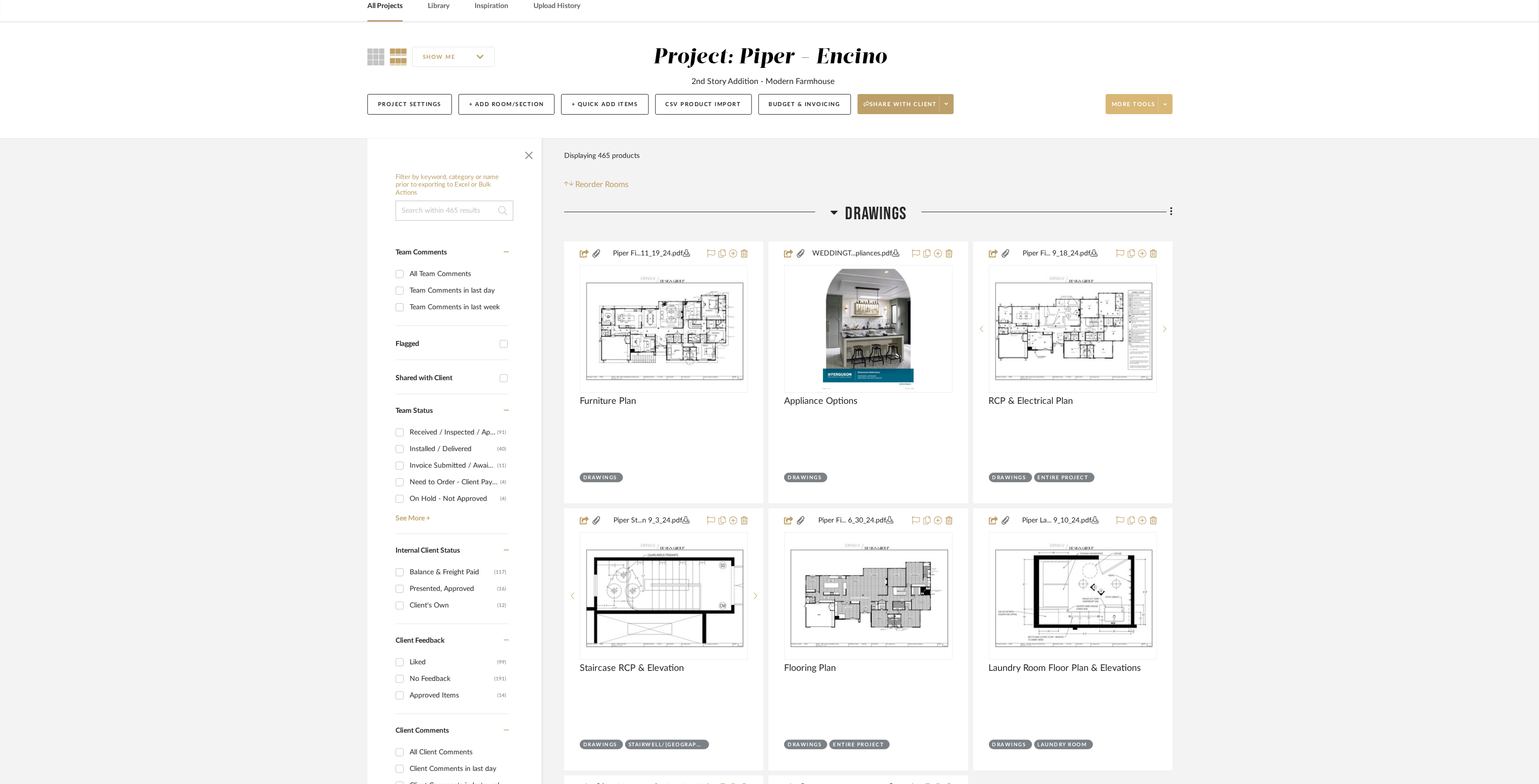
click at [1162, 102] on span at bounding box center [1164, 104] width 14 height 15
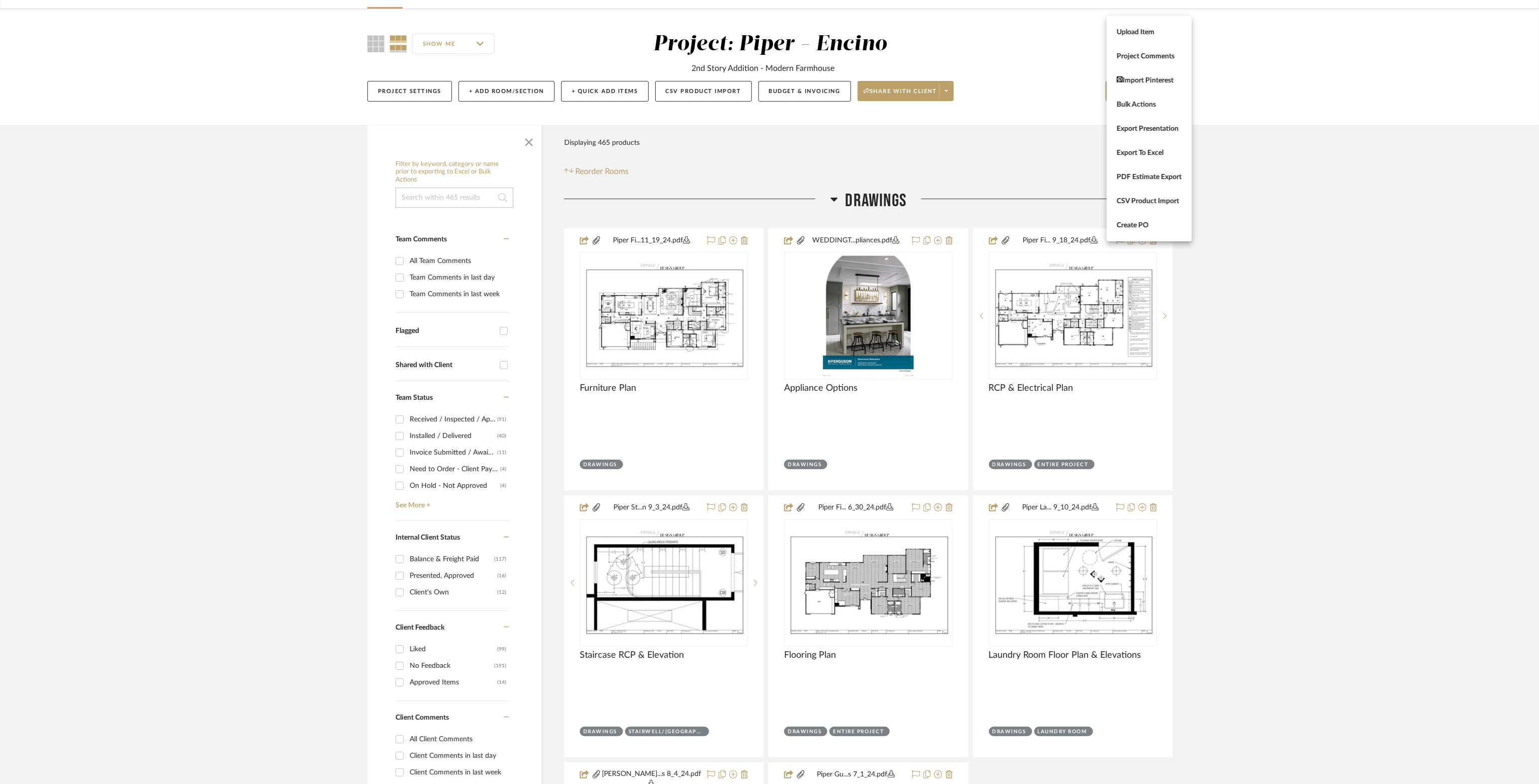
scroll to position [0, 0]
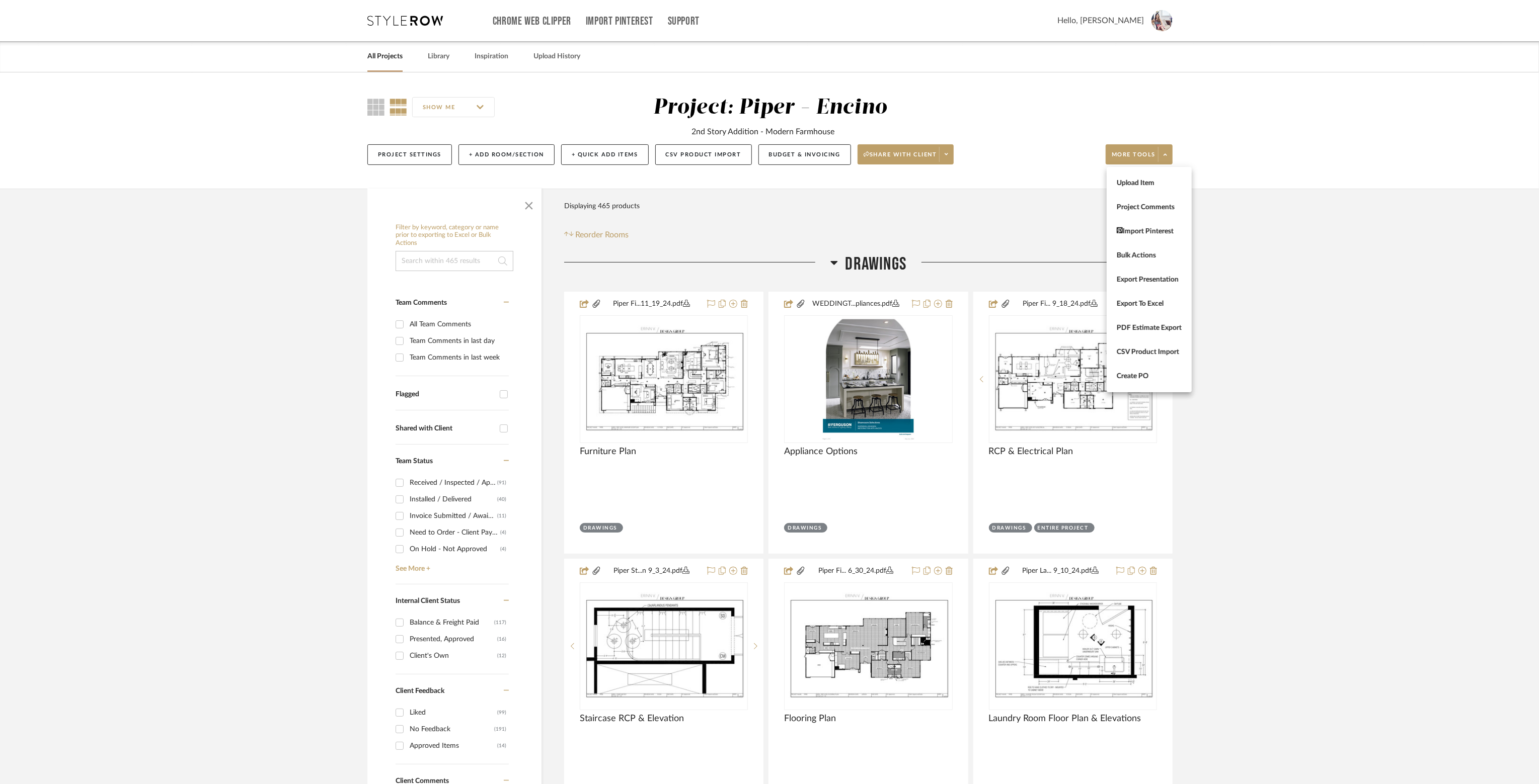
click at [505, 426] on div at bounding box center [769, 392] width 1539 height 784
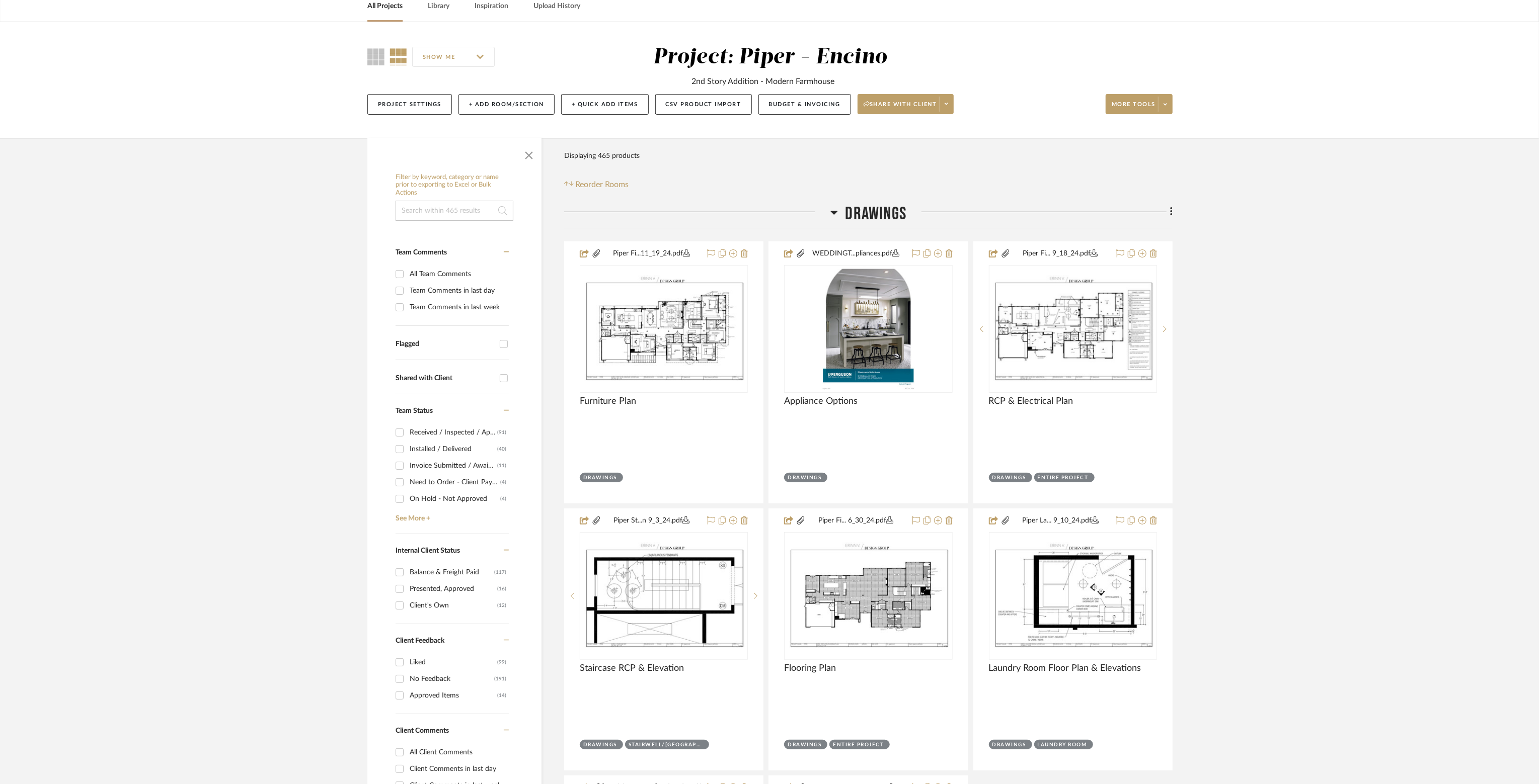
click at [401, 465] on input "Invoice Submitted / Awaiting Client Payment (11)" at bounding box center [399, 465] width 16 height 16
checkbox input "true"
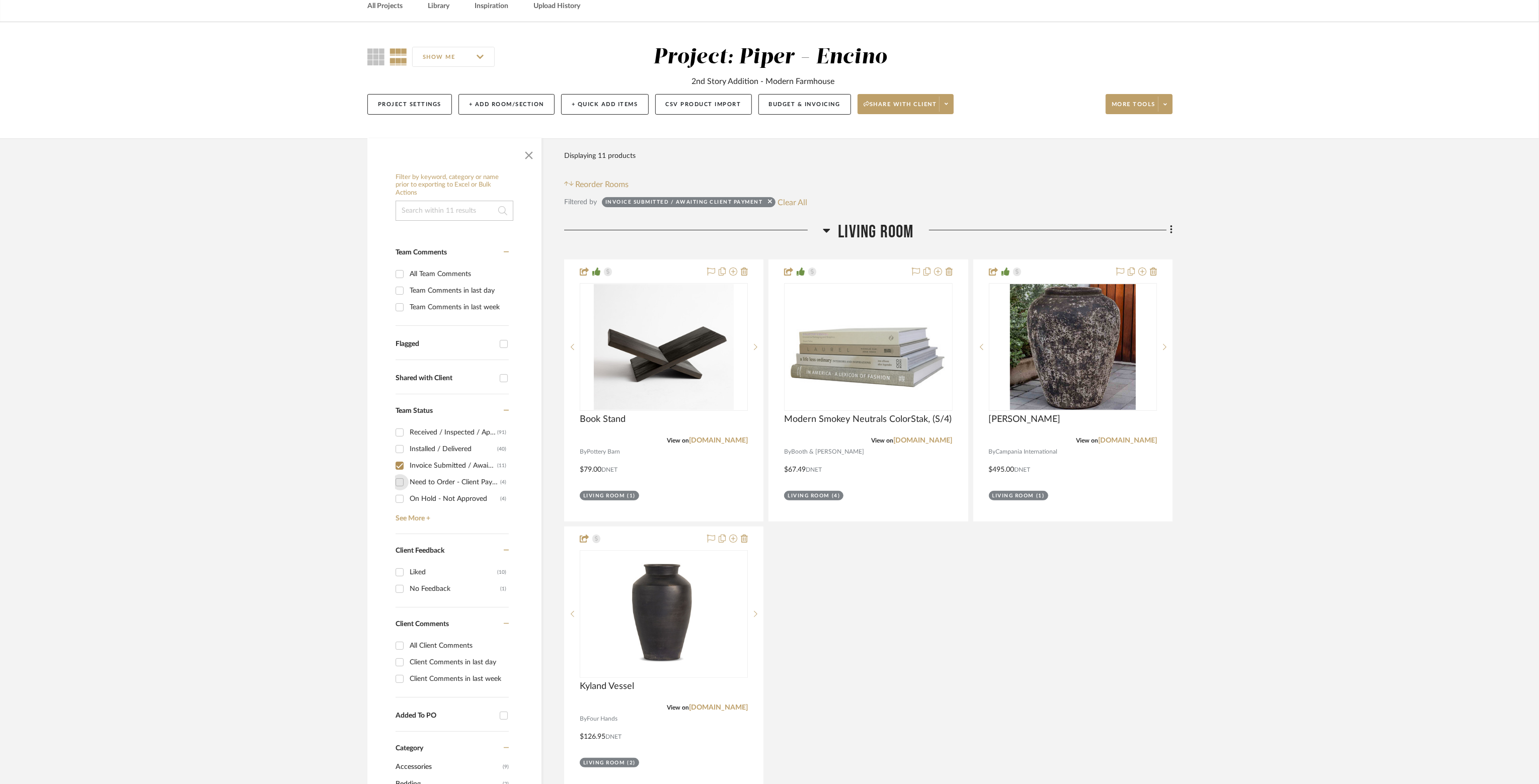
click at [400, 480] on input "Need to Order - Client Payment Received (4)" at bounding box center [399, 482] width 16 height 16
checkbox input "true"
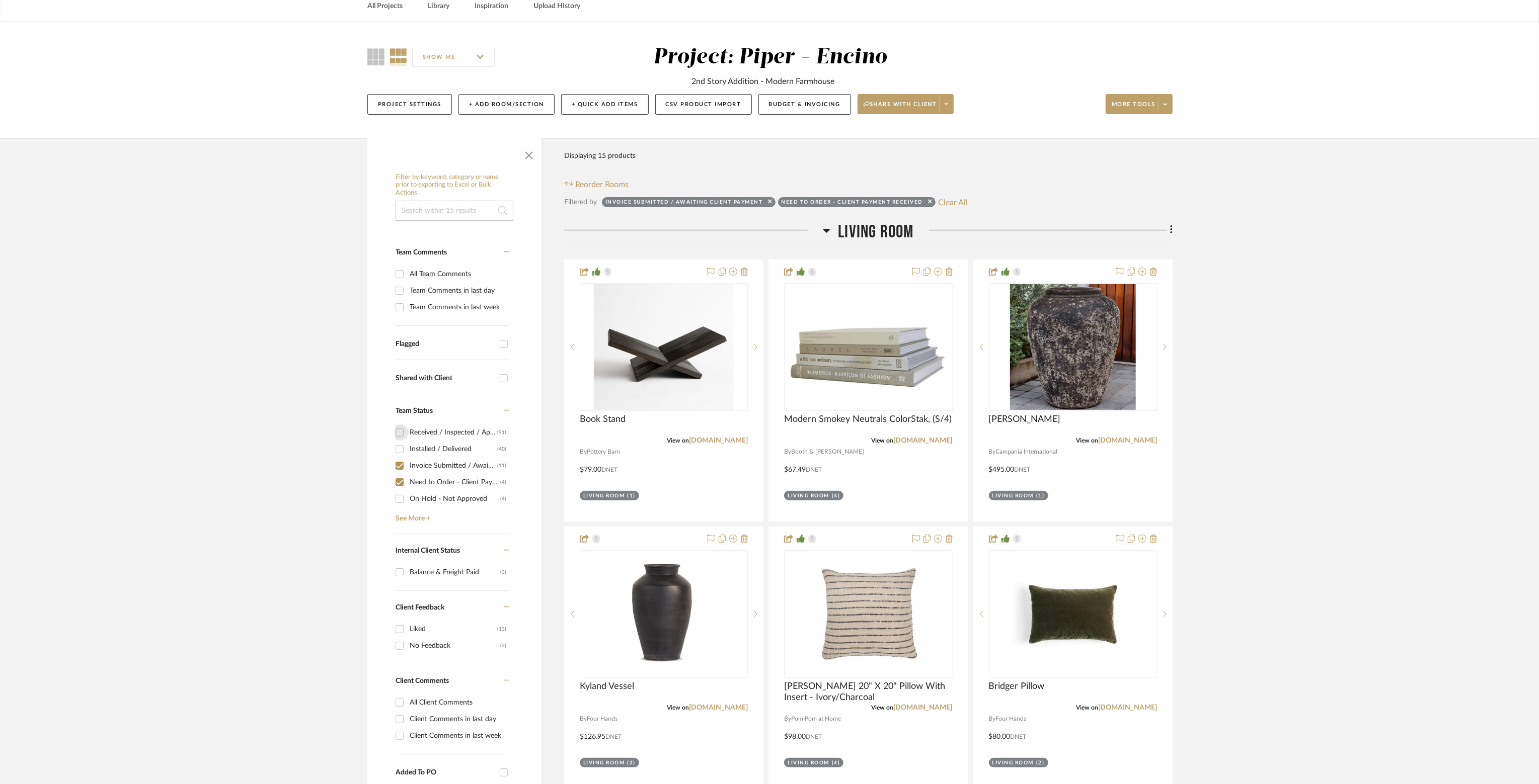
click at [399, 434] on input "Received / Inspected / Approved (91)" at bounding box center [399, 432] width 16 height 16
checkbox input "true"
